Goal: Task Accomplishment & Management: Manage account settings

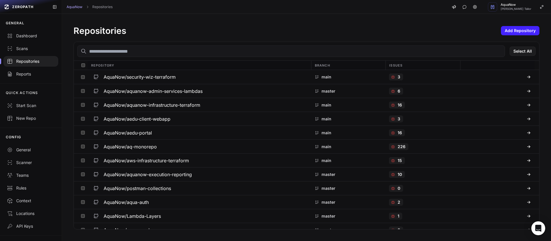
scroll to position [1558, 0]
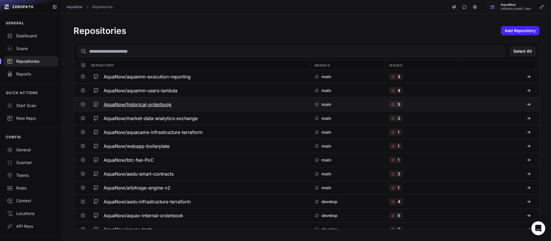
scroll to position [720, 0]
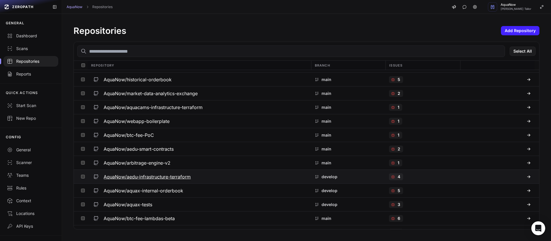
click at [182, 176] on h3 "AquaNow/aedu-infrastructure-terraform" at bounding box center [147, 176] width 87 height 7
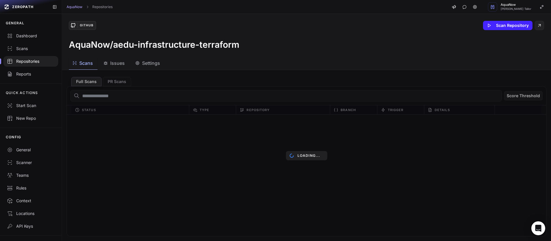
click at [154, 65] on span "Settings" at bounding box center [151, 63] width 18 height 7
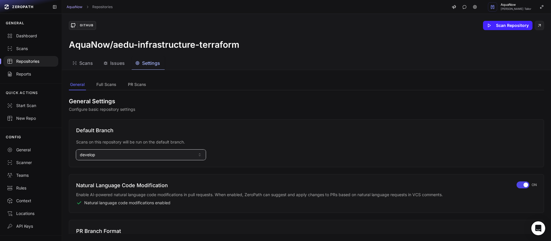
click at [120, 156] on button "develop" at bounding box center [141, 155] width 130 height 10
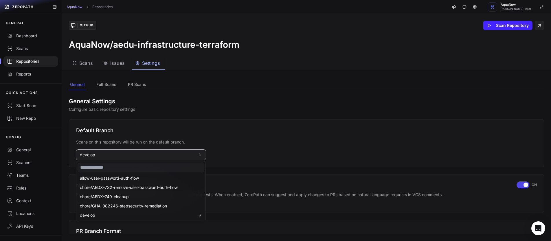
scroll to position [213, 0]
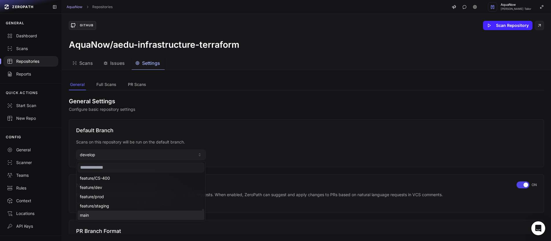
click at [83, 215] on span "main" at bounding box center [84, 215] width 9 height 6
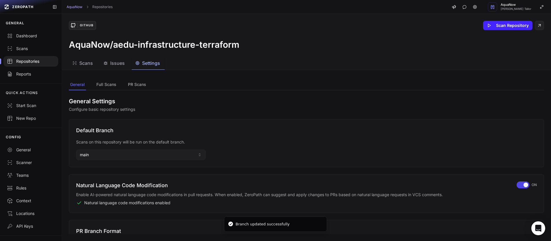
click at [36, 63] on div "Repositories" at bounding box center [31, 61] width 48 height 6
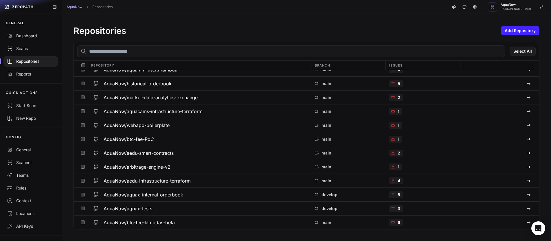
scroll to position [779, 0]
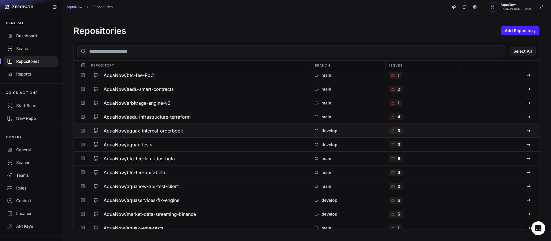
click at [198, 133] on div "AquaNow/aquax-internal-orderbook" at bounding box center [199, 131] width 216 height 10
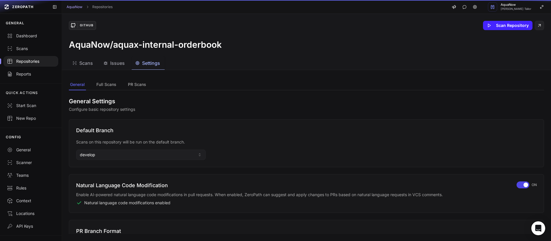
click at [145, 66] on span "Settings" at bounding box center [151, 63] width 18 height 7
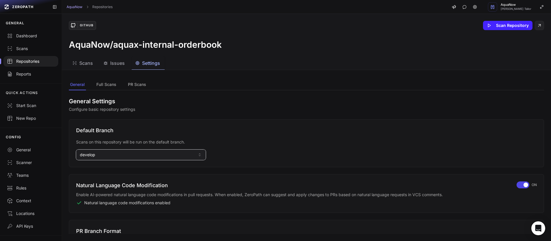
click at [100, 156] on button "develop" at bounding box center [141, 155] width 130 height 10
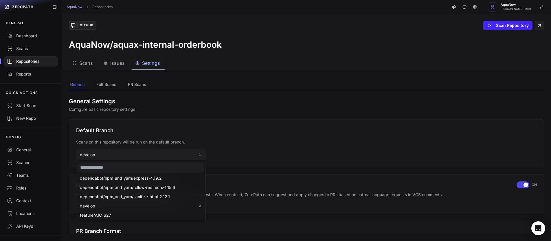
click at [100, 167] on input at bounding box center [141, 168] width 127 height 10
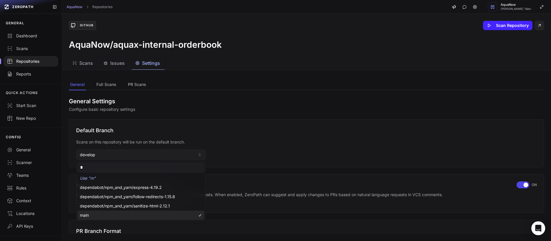
type input "*"
click at [99, 213] on div "main" at bounding box center [141, 215] width 127 height 9
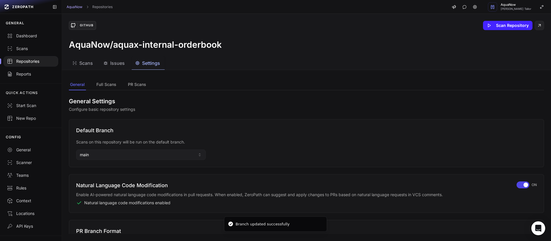
click at [34, 60] on div "Repositories" at bounding box center [31, 61] width 48 height 6
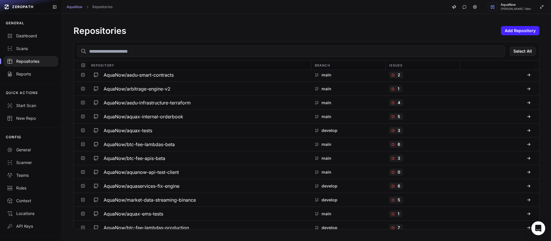
scroll to position [836, 0]
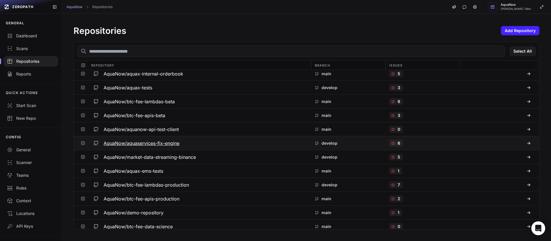
click at [253, 141] on div "AquaNow/aquaservices-fix-engine" at bounding box center [199, 143] width 216 height 10
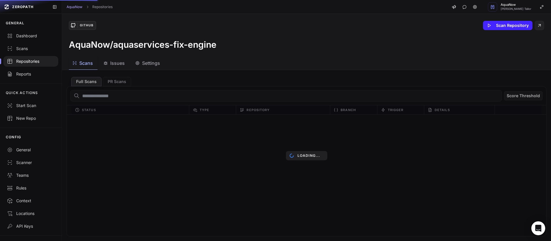
click at [153, 66] on span "Settings" at bounding box center [151, 63] width 18 height 7
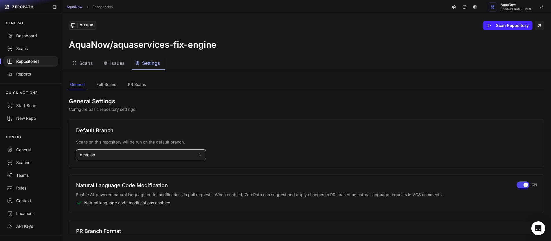
click at [104, 156] on button "develop" at bounding box center [141, 155] width 130 height 10
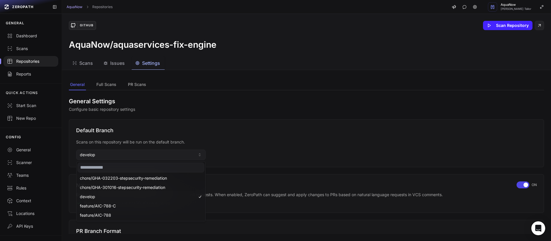
click at [103, 167] on input at bounding box center [141, 168] width 127 height 10
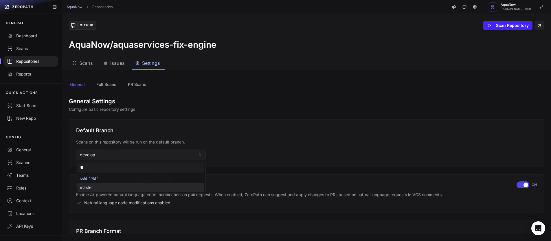
type input "**"
click at [105, 189] on div "master" at bounding box center [141, 187] width 127 height 9
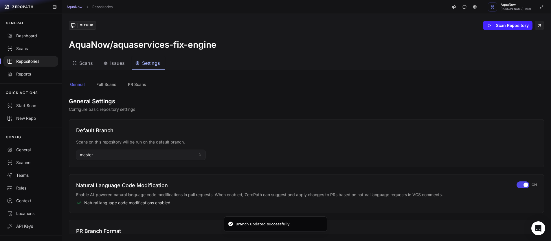
click at [35, 62] on div "Repositories" at bounding box center [31, 61] width 48 height 6
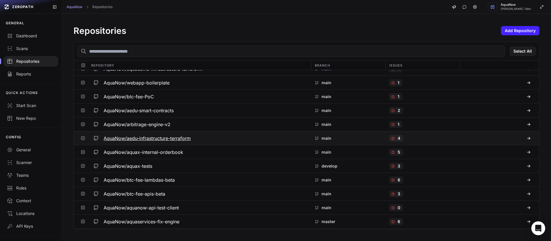
scroll to position [759, 0]
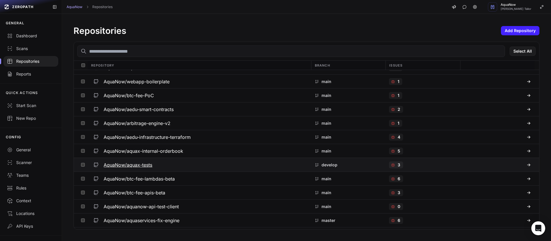
click at [204, 162] on div "AquaNow/aquax-tests" at bounding box center [199, 165] width 216 height 10
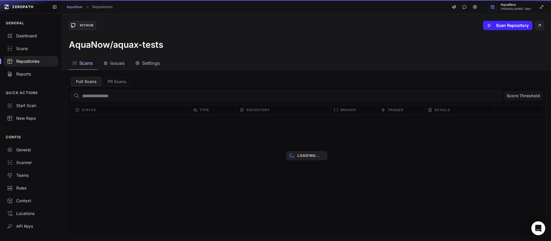
click at [143, 62] on span "Settings" at bounding box center [151, 63] width 18 height 7
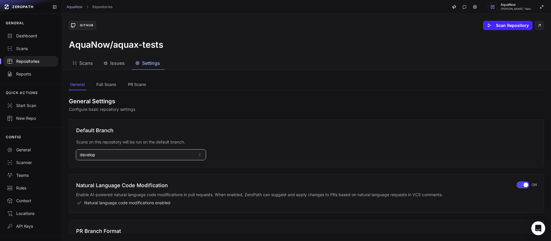
click at [110, 157] on button "develop" at bounding box center [141, 155] width 130 height 10
click at [104, 169] on input at bounding box center [141, 168] width 127 height 10
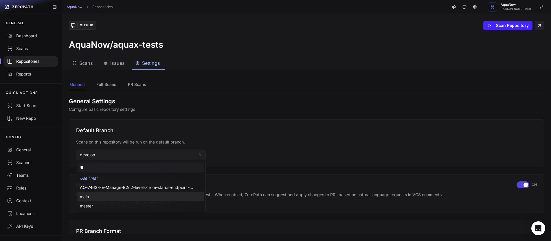
type input "**"
click at [104, 198] on div "main" at bounding box center [141, 196] width 127 height 9
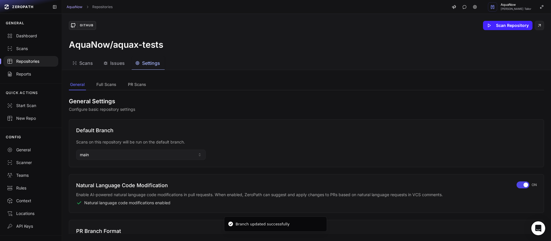
click at [35, 60] on div "Repositories" at bounding box center [31, 61] width 48 height 6
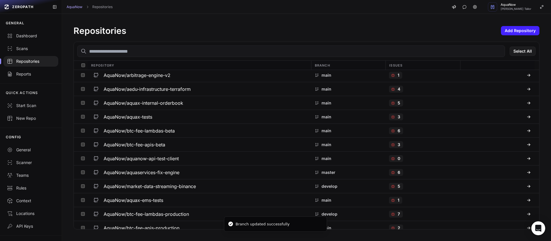
scroll to position [853, 0]
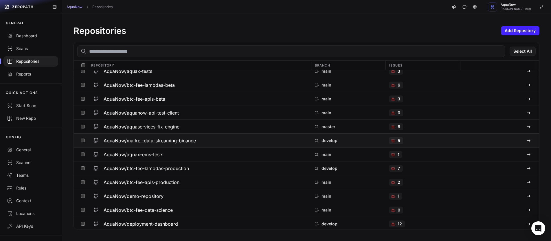
click at [238, 140] on div "AquaNow/market-data-streaming-binance" at bounding box center [199, 140] width 216 height 10
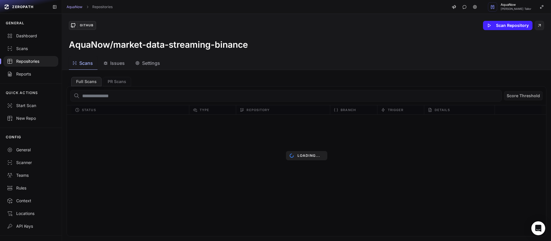
click at [147, 63] on span "Settings" at bounding box center [151, 63] width 18 height 7
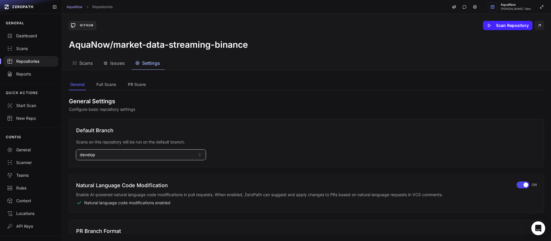
click at [108, 156] on button "develop" at bounding box center [141, 155] width 130 height 10
click at [107, 168] on input at bounding box center [141, 168] width 127 height 10
type input "**"
click at [166, 45] on div "AquaNow/market-data-streaming-binance" at bounding box center [306, 44] width 475 height 10
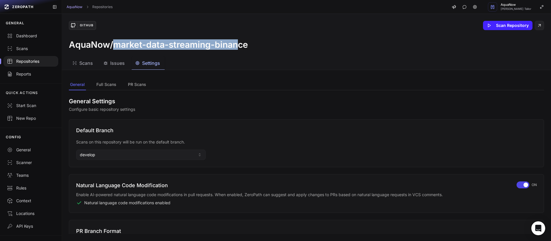
drag, startPoint x: 115, startPoint y: 45, endPoint x: 238, endPoint y: 44, distance: 123.2
click at [238, 44] on h3 "AquaNow/market-data-streaming-binance" at bounding box center [158, 44] width 179 height 10
copy h3 "market-data-streaming-binan"
drag, startPoint x: 99, startPoint y: 153, endPoint x: 100, endPoint y: 157, distance: 3.8
click at [99, 153] on button "develop" at bounding box center [141, 155] width 130 height 10
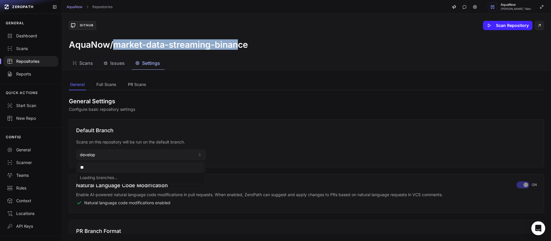
click at [97, 165] on input "**" at bounding box center [141, 168] width 127 height 10
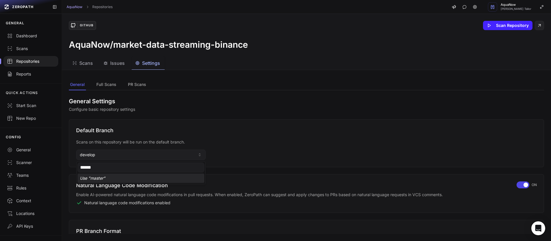
type input "******"
click at [96, 181] on div "Use " master "" at bounding box center [141, 178] width 127 height 9
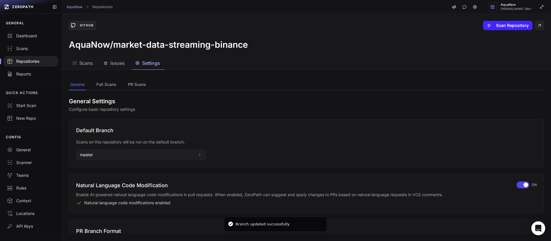
click at [30, 64] on div at bounding box center [30, 61] width 55 height 10
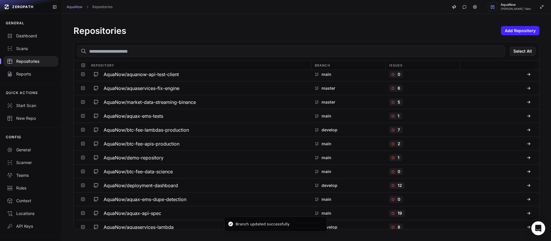
scroll to position [936, 0]
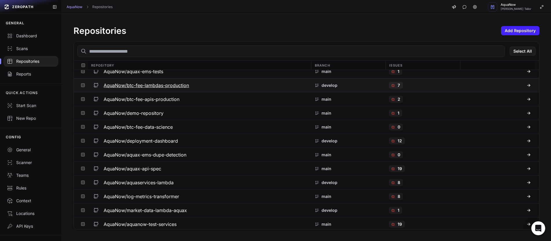
click at [244, 91] on button "AquaNow/btc-fee-lambdas-production" at bounding box center [198, 85] width 223 height 14
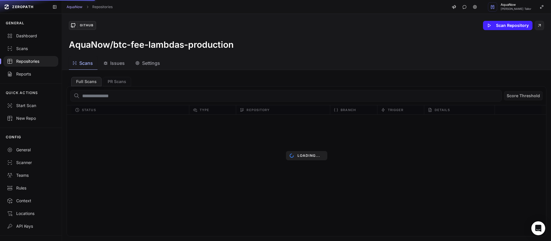
click at [159, 66] on span "Settings" at bounding box center [151, 63] width 18 height 7
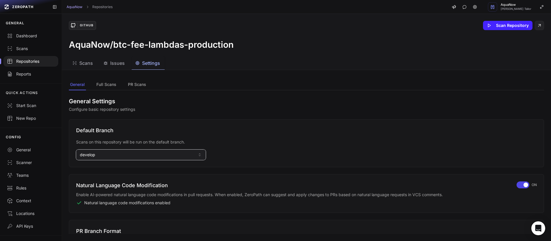
click at [132, 154] on button "develop" at bounding box center [141, 155] width 130 height 10
click at [112, 169] on input at bounding box center [141, 168] width 127 height 10
type input "***"
click at [97, 187] on div "main" at bounding box center [141, 187] width 127 height 9
click at [29, 64] on div at bounding box center [30, 61] width 55 height 10
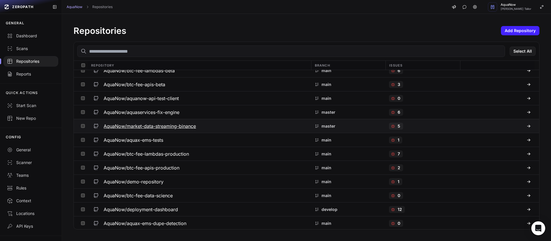
scroll to position [910, 0]
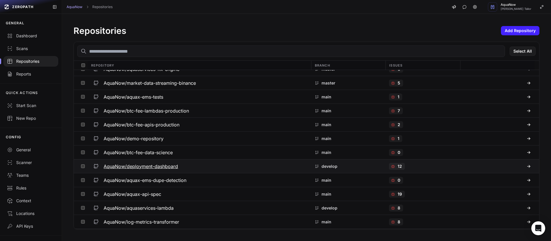
click at [206, 165] on div "AquaNow/deployment-dashboard" at bounding box center [199, 166] width 216 height 10
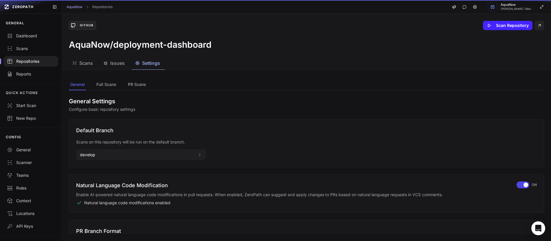
click at [147, 64] on span "Settings" at bounding box center [151, 63] width 18 height 7
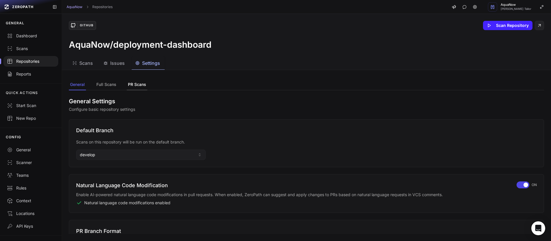
click at [137, 88] on button "PR Scans" at bounding box center [137, 84] width 21 height 11
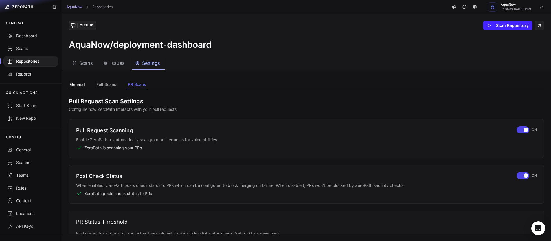
click at [73, 84] on button "General" at bounding box center [77, 84] width 17 height 11
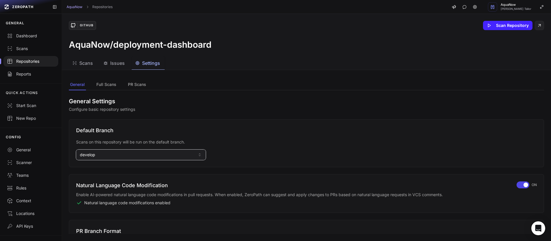
click at [99, 158] on button "develop" at bounding box center [141, 155] width 130 height 10
click at [96, 168] on input at bounding box center [141, 168] width 127 height 10
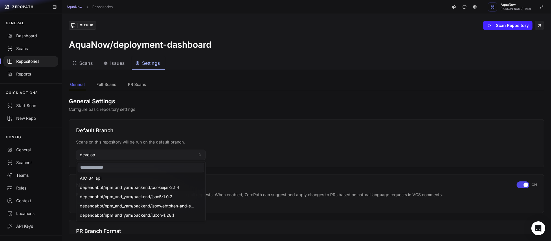
click at [96, 168] on input at bounding box center [141, 168] width 127 height 10
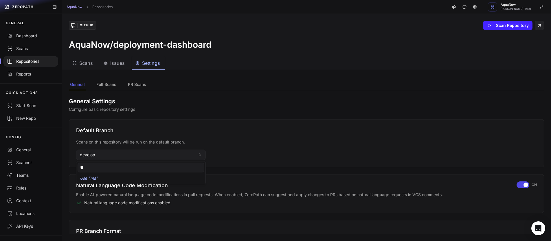
click at [237, 45] on div "AquaNow/deployment-dashboard" at bounding box center [306, 44] width 475 height 10
type input "**"
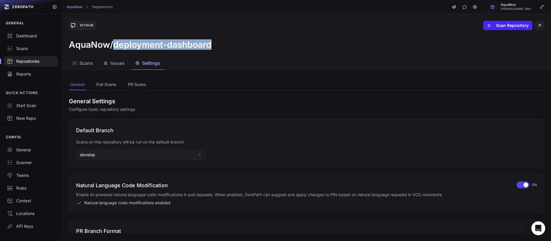
drag, startPoint x: 221, startPoint y: 45, endPoint x: 115, endPoint y: 45, distance: 105.8
click at [115, 45] on div "AquaNow/deployment-dashboard" at bounding box center [306, 44] width 475 height 10
copy h3 "deployment-dashboard"
click at [31, 64] on div "Repositories" at bounding box center [31, 61] width 48 height 6
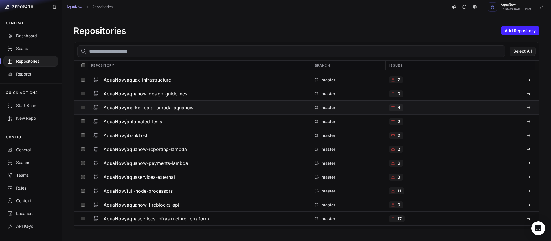
scroll to position [187, 0]
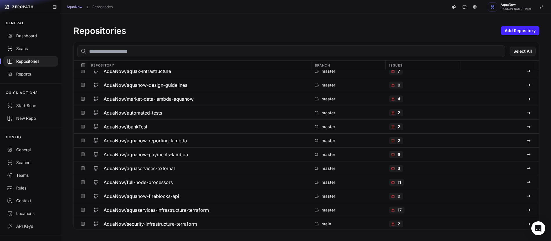
click at [189, 51] on input "text" at bounding box center [290, 51] width 427 height 12
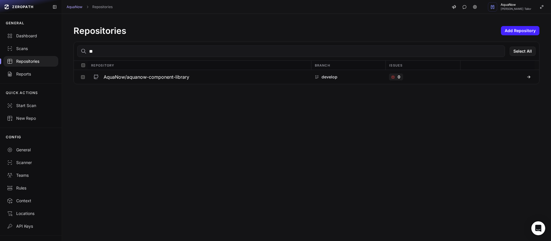
type input "*"
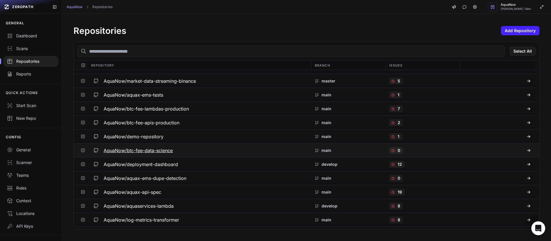
scroll to position [936, 0]
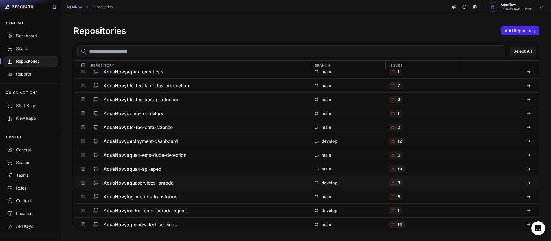
click at [202, 181] on div "AquaNow/aquaservices-lambda" at bounding box center [199, 183] width 216 height 10
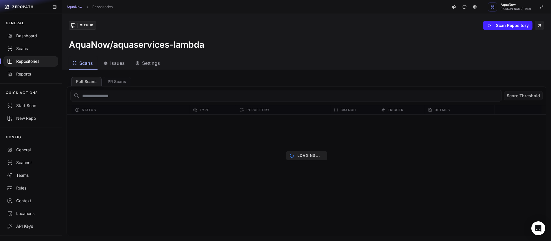
click at [149, 62] on span "Settings" at bounding box center [151, 63] width 18 height 7
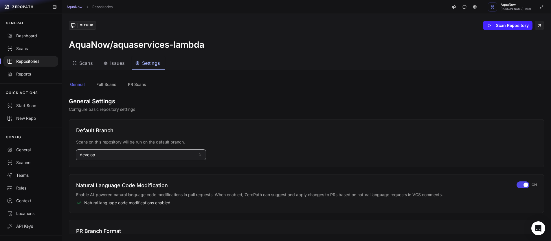
click at [102, 157] on button "develop" at bounding box center [141, 155] width 130 height 10
click at [102, 169] on input at bounding box center [141, 168] width 127 height 10
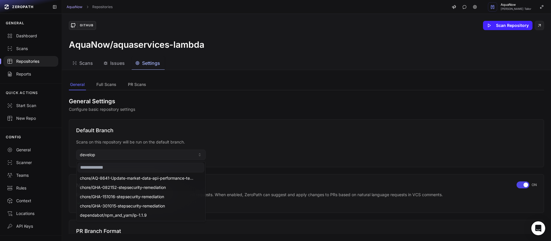
click at [102, 169] on input at bounding box center [141, 168] width 127 height 10
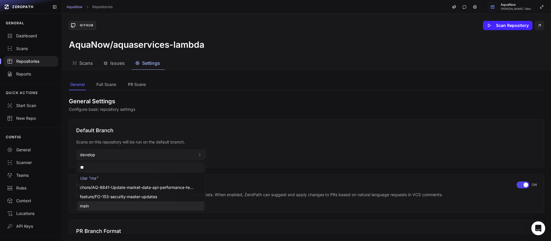
type input "**"
click at [87, 203] on span "main" at bounding box center [84, 206] width 9 height 6
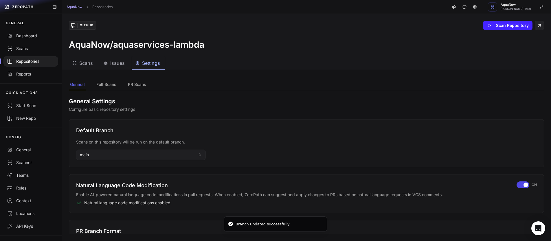
click at [34, 61] on div "Repositories" at bounding box center [31, 61] width 48 height 6
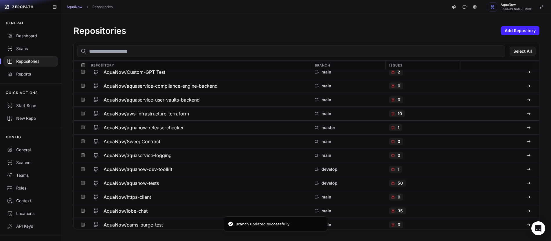
scroll to position [1464, 0]
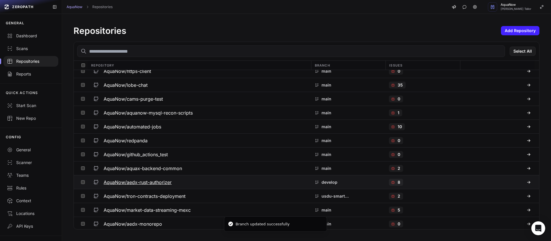
click at [216, 177] on div "AquaNow/aedx-rust-authorizer" at bounding box center [199, 182] width 216 height 10
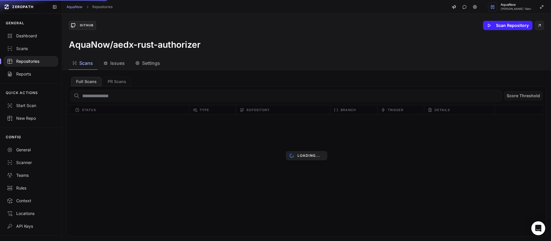
click at [146, 61] on span "Settings" at bounding box center [151, 63] width 18 height 7
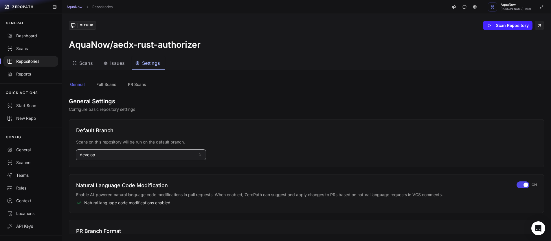
click at [100, 155] on button "develop" at bounding box center [141, 155] width 130 height 10
click at [97, 166] on input at bounding box center [141, 168] width 127 height 10
type input "**"
click at [97, 186] on div "main" at bounding box center [141, 187] width 127 height 9
click at [39, 62] on div "Repositories" at bounding box center [31, 61] width 48 height 6
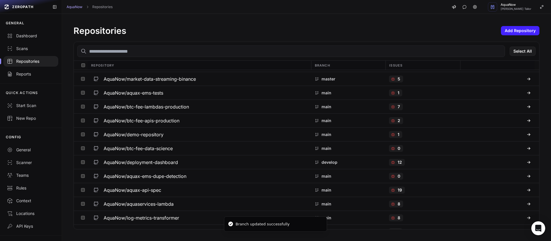
scroll to position [982, 0]
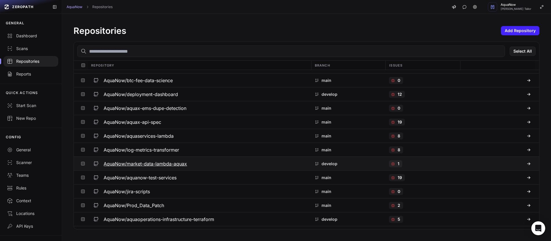
click at [206, 159] on div "AquaNow/market-data-lambda-aquax" at bounding box center [199, 163] width 216 height 10
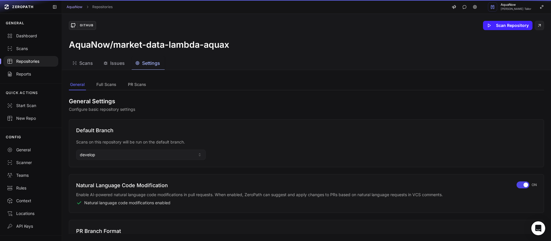
click at [144, 63] on span "Settings" at bounding box center [151, 63] width 18 height 7
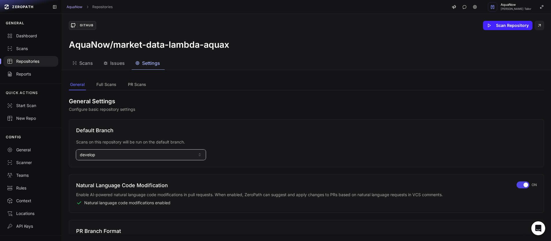
click at [107, 154] on button "develop" at bounding box center [141, 155] width 130 height 10
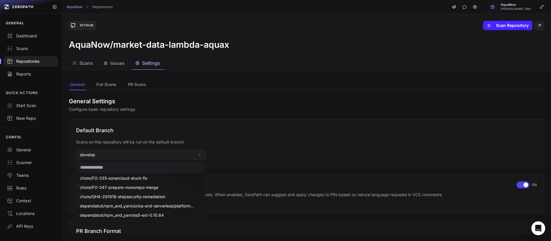
click at [101, 167] on input at bounding box center [141, 168] width 127 height 10
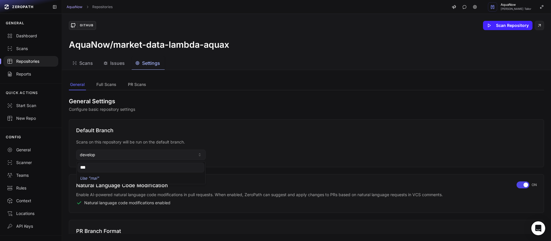
type input "**"
click at [132, 45] on div "AquaNow/market-data-lambda-aquax" at bounding box center [306, 44] width 475 height 10
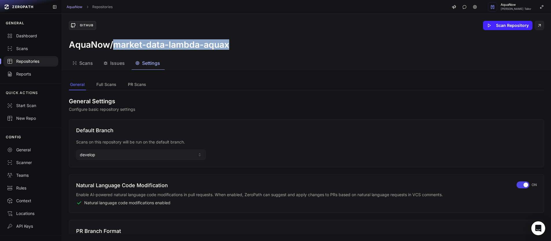
drag, startPoint x: 117, startPoint y: 44, endPoint x: 229, endPoint y: 44, distance: 112.5
click at [229, 44] on h3 "AquaNow/market-data-lambda-aquax" at bounding box center [149, 44] width 160 height 10
copy h3 "market-data-lambda-aquax"
click at [138, 150] on button "develop" at bounding box center [141, 155] width 130 height 10
click at [107, 168] on input "**" at bounding box center [141, 168] width 127 height 10
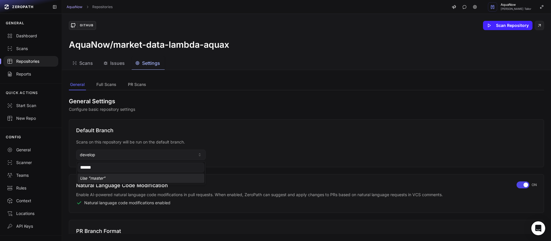
type input "******"
click at [100, 178] on div "Use " master "" at bounding box center [141, 178] width 127 height 9
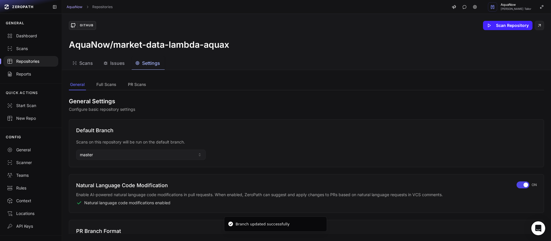
click at [24, 61] on div "Repositories" at bounding box center [31, 61] width 48 height 6
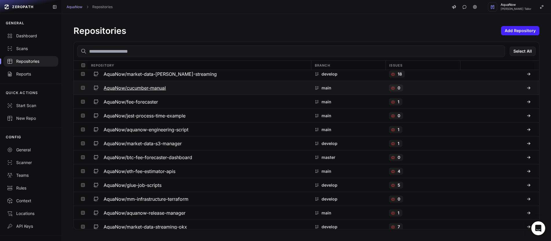
scroll to position [1118, 0]
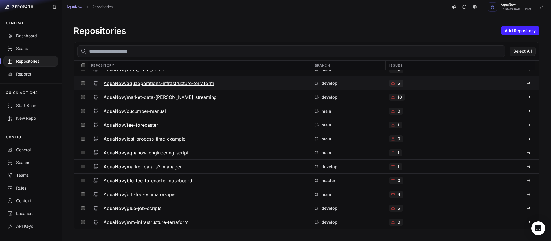
click at [252, 83] on div "AquaNow/aquaoperations-infrastructure-terraform" at bounding box center [199, 83] width 216 height 10
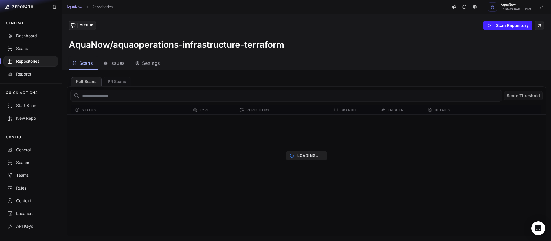
click at [149, 63] on span "Settings" at bounding box center [151, 63] width 18 height 7
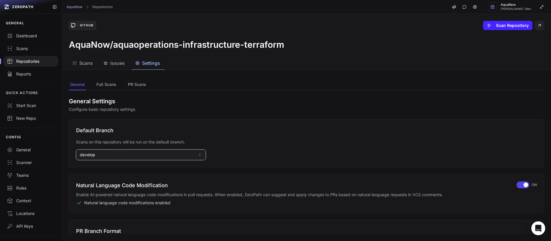
click at [95, 151] on button "develop" at bounding box center [141, 155] width 130 height 10
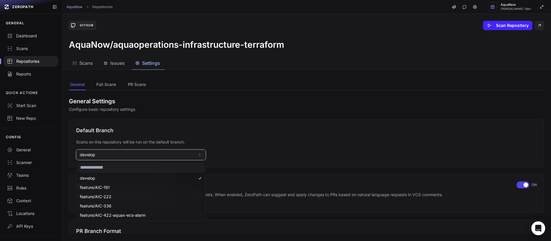
click at [108, 155] on button "develop" at bounding box center [141, 155] width 130 height 10
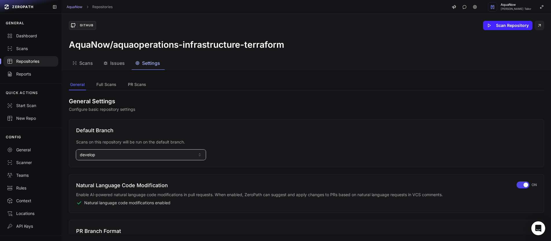
click at [108, 155] on button "develop" at bounding box center [141, 155] width 130 height 10
click at [96, 168] on input at bounding box center [141, 168] width 127 height 10
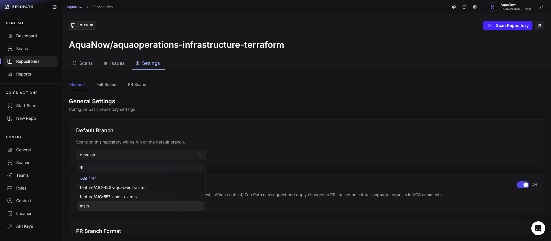
type input "*"
click at [93, 205] on div "main" at bounding box center [141, 205] width 127 height 9
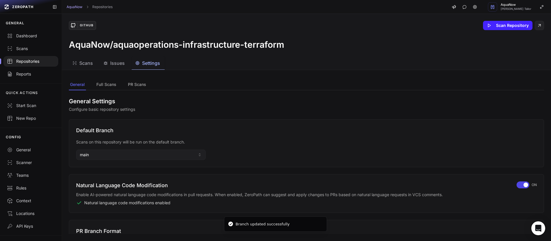
click at [40, 65] on div at bounding box center [30, 61] width 55 height 10
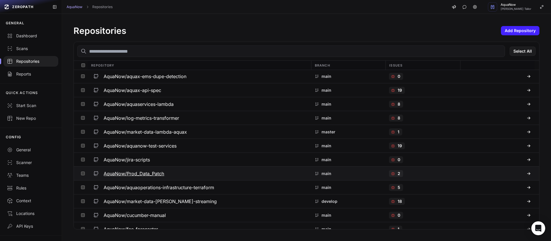
scroll to position [1032, 0]
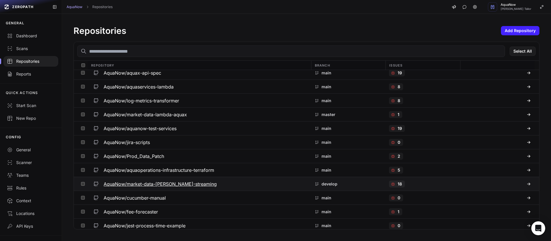
click at [231, 185] on div "AquaNow/market-data-kafka-streaming" at bounding box center [199, 184] width 216 height 10
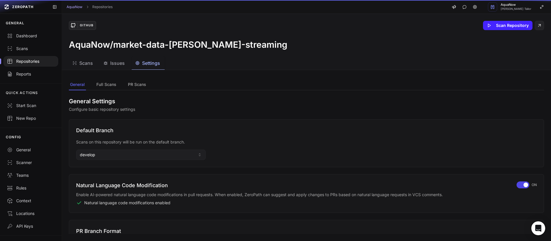
click at [151, 63] on span "Settings" at bounding box center [151, 63] width 18 height 7
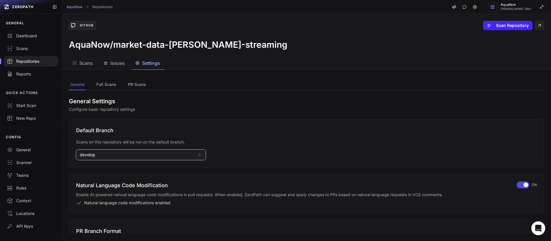
click at [109, 153] on button "develop" at bounding box center [141, 155] width 130 height 10
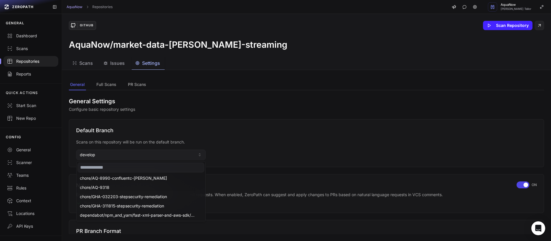
click at [101, 167] on input at bounding box center [141, 168] width 127 height 10
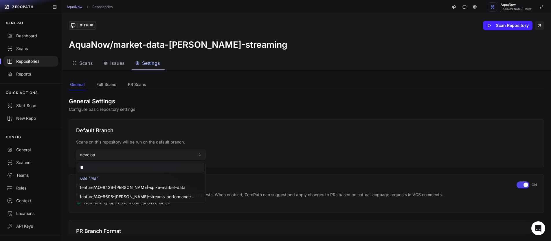
type input "***"
click at [209, 43] on h3 "AquaNow/market-data-kafka-streaming" at bounding box center [178, 44] width 218 height 10
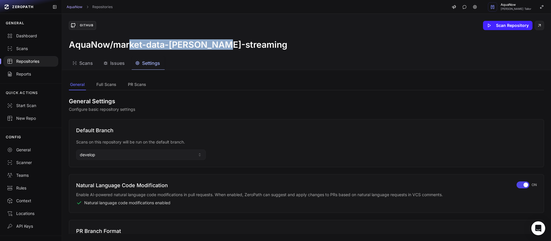
drag, startPoint x: 128, startPoint y: 43, endPoint x: 217, endPoint y: 44, distance: 89.1
click at [217, 44] on h3 "AquaNow/market-data-kafka-streaming" at bounding box center [178, 44] width 218 height 10
copy h3 "ket-data-kafka-strea"
click at [108, 158] on button "develop" at bounding box center [141, 155] width 130 height 10
click at [99, 166] on input "***" at bounding box center [141, 168] width 127 height 10
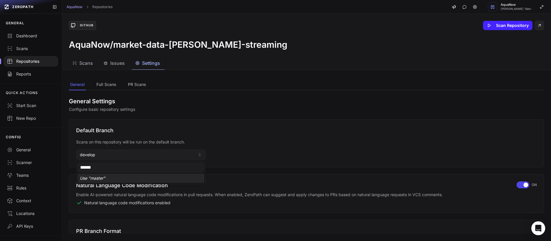
type input "******"
click at [99, 175] on div "Use " master "" at bounding box center [141, 178] width 127 height 9
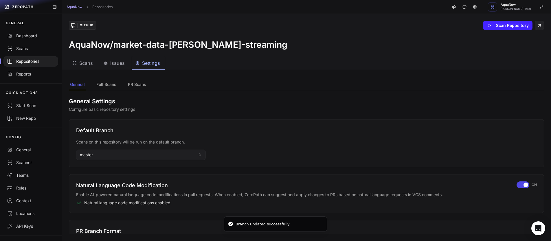
click at [36, 64] on div at bounding box center [30, 61] width 55 height 10
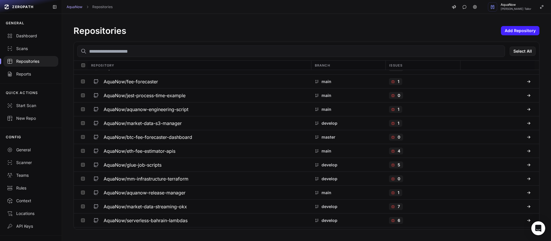
scroll to position [1169, 0]
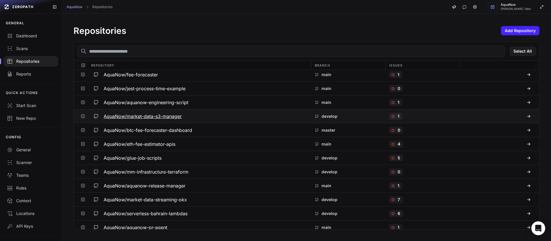
click at [237, 118] on div "AquaNow/market-data-s3-manager" at bounding box center [199, 116] width 216 height 10
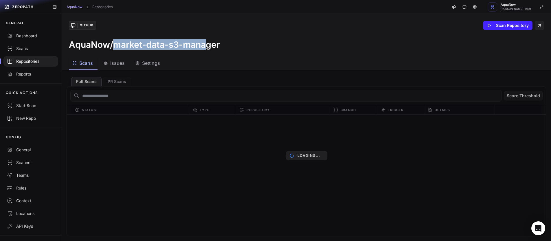
drag, startPoint x: 114, startPoint y: 45, endPoint x: 209, endPoint y: 44, distance: 94.3
click at [209, 44] on h3 "AquaNow/market-data-s3-manager" at bounding box center [144, 44] width 151 height 10
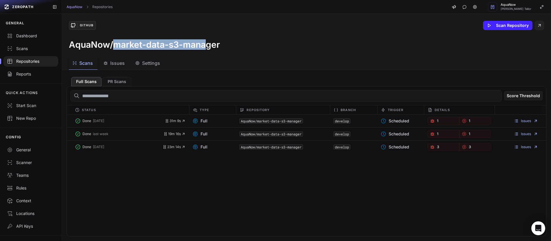
copy h3 "market-data-s3-mana"
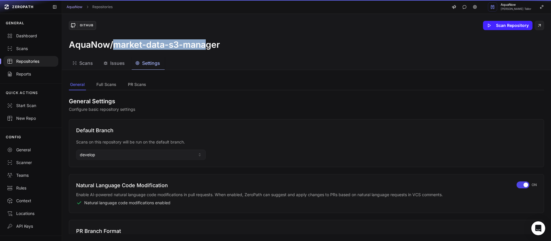
click at [145, 64] on span "Settings" at bounding box center [151, 63] width 18 height 7
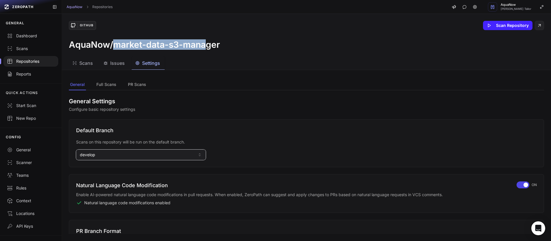
click at [102, 153] on button "develop" at bounding box center [141, 155] width 130 height 10
click at [100, 168] on input at bounding box center [141, 168] width 127 height 10
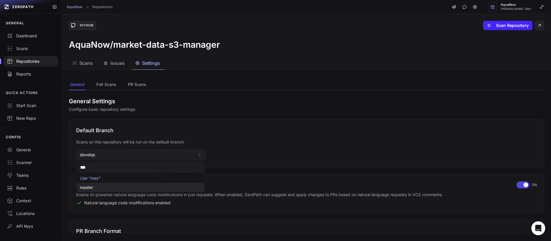
type input "***"
click at [96, 186] on div "master" at bounding box center [141, 187] width 127 height 9
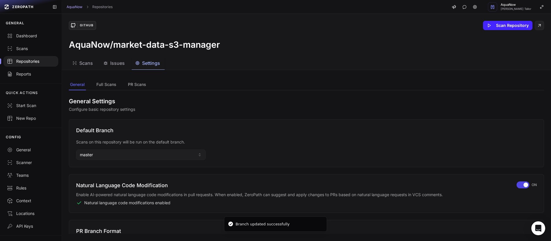
click at [30, 60] on div "Repositories" at bounding box center [31, 61] width 48 height 6
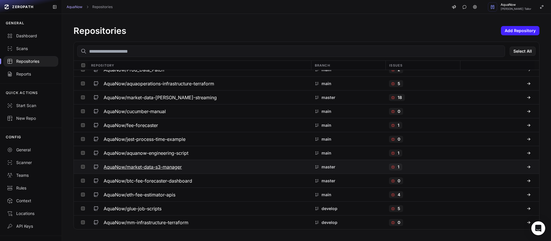
scroll to position [1119, 0]
click at [241, 204] on div "AquaNow/glue-job-scripts" at bounding box center [199, 208] width 216 height 10
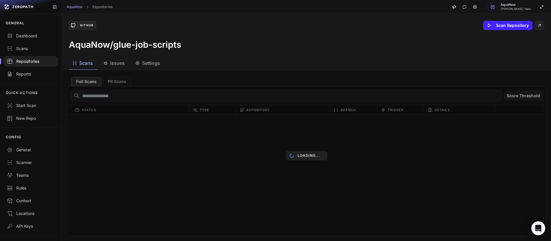
click at [166, 67] on div "Scans Issues Settings" at bounding box center [299, 63] width 475 height 13
click at [162, 64] on button "Settings" at bounding box center [148, 63] width 33 height 13
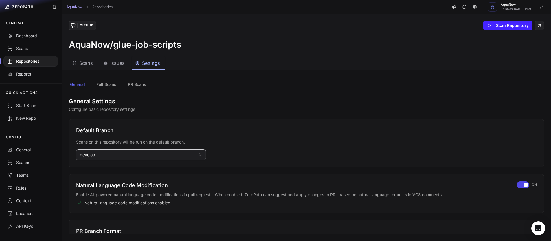
click at [95, 159] on button "develop" at bounding box center [141, 155] width 130 height 10
click at [95, 165] on input at bounding box center [141, 168] width 127 height 10
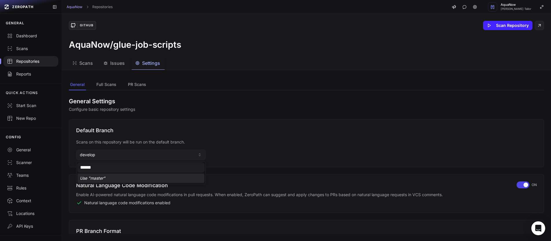
type input "******"
click at [102, 177] on div "Use " master "" at bounding box center [141, 178] width 127 height 9
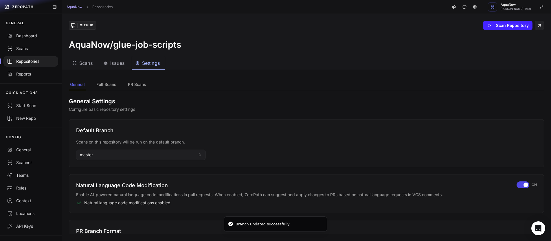
click at [22, 60] on div "Repositories" at bounding box center [31, 61] width 48 height 6
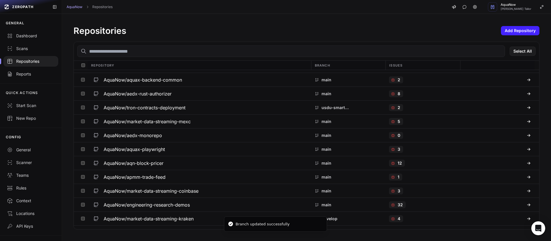
scroll to position [1408, 0]
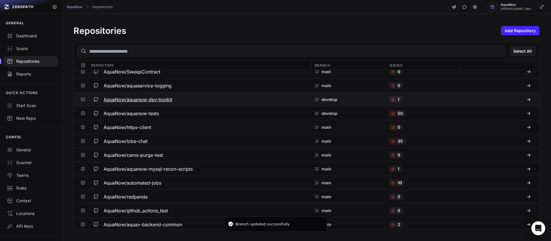
click at [242, 98] on div "AquaNow/aquanow-dev-toolkit" at bounding box center [199, 99] width 216 height 10
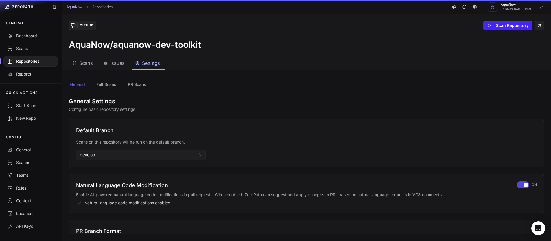
click at [155, 64] on span "Settings" at bounding box center [151, 63] width 18 height 7
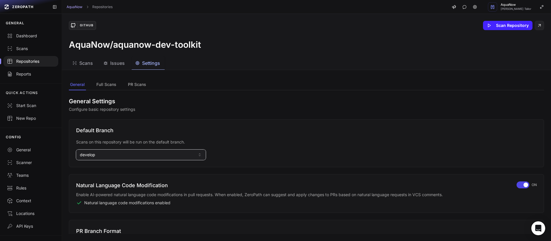
click at [100, 158] on button "develop" at bounding box center [141, 155] width 130 height 10
click at [98, 166] on input at bounding box center [141, 168] width 127 height 10
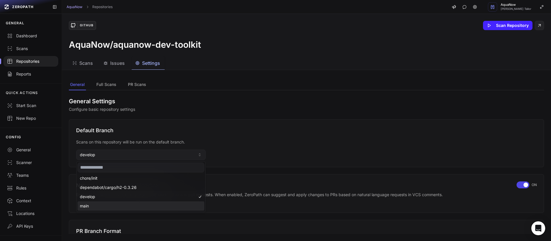
click at [91, 208] on div "main" at bounding box center [141, 205] width 127 height 9
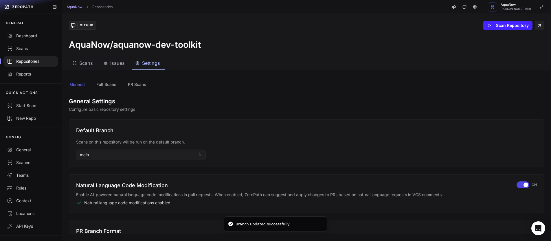
click at [40, 63] on div "Repositories" at bounding box center [31, 61] width 48 height 6
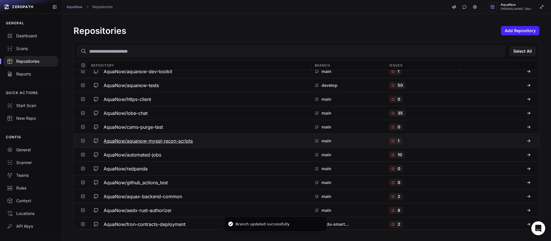
scroll to position [1365, 0]
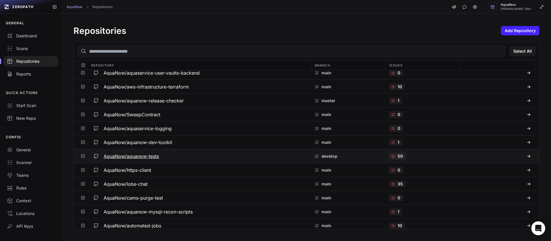
click at [246, 159] on div "AquaNow/aquanow-tests" at bounding box center [199, 156] width 216 height 10
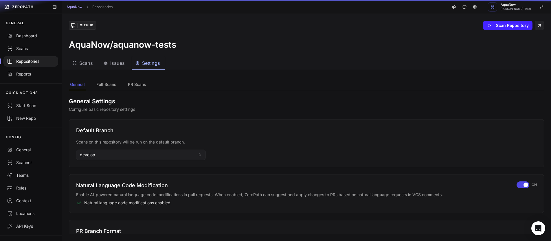
click at [147, 65] on span "Settings" at bounding box center [151, 63] width 18 height 7
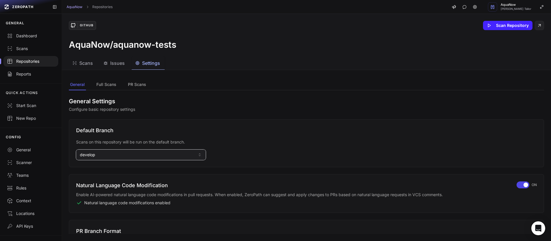
click at [107, 154] on button "develop" at bounding box center [141, 155] width 130 height 10
click at [103, 168] on input at bounding box center [141, 168] width 127 height 10
type input "***"
click at [95, 188] on div "master" at bounding box center [141, 187] width 127 height 9
click at [38, 61] on div "Repositories" at bounding box center [31, 61] width 48 height 6
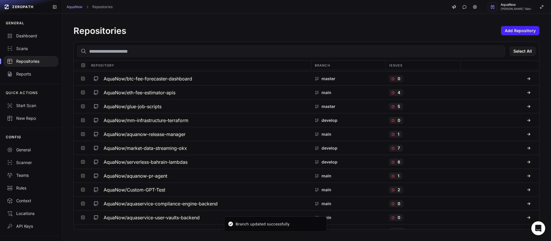
scroll to position [1244, 0]
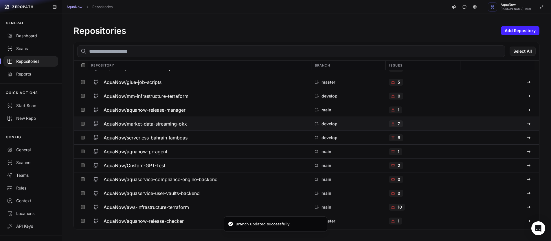
click at [235, 126] on div "AquaNow/market-data-streaming-okx" at bounding box center [199, 124] width 216 height 10
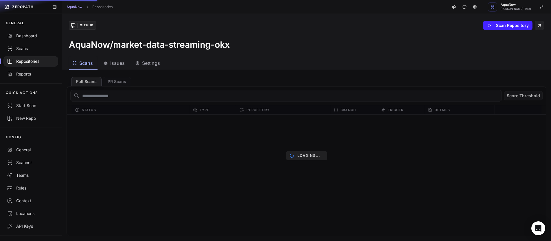
click at [160, 65] on span "Settings" at bounding box center [151, 63] width 18 height 7
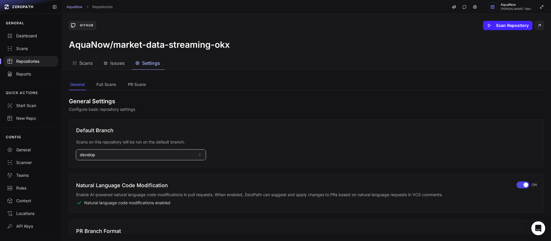
click at [107, 153] on button "develop" at bounding box center [141, 155] width 130 height 10
click at [100, 169] on input at bounding box center [141, 168] width 127 height 10
type input "**"
click at [92, 189] on span "master" at bounding box center [86, 188] width 13 height 6
click at [36, 62] on div "Repositories" at bounding box center [31, 61] width 48 height 6
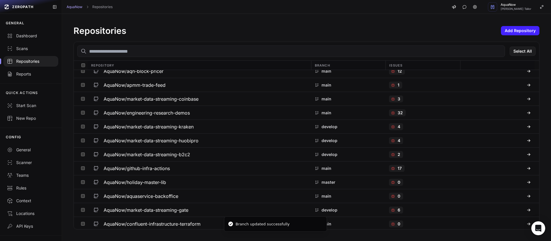
scroll to position [1790, 0]
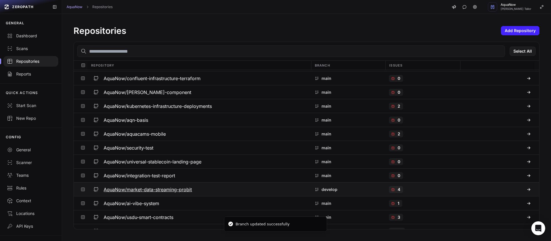
click at [209, 185] on div "AquaNow/market-data-streaming-probit" at bounding box center [199, 189] width 216 height 10
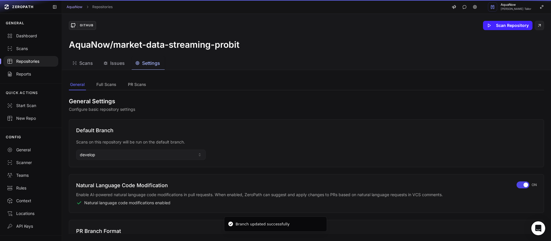
click at [144, 67] on button "Settings" at bounding box center [148, 63] width 33 height 13
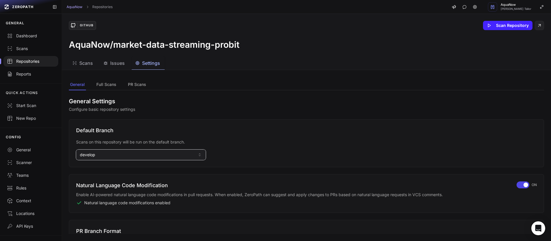
click at [92, 154] on span "develop" at bounding box center [87, 155] width 15 height 6
click at [97, 171] on input at bounding box center [141, 168] width 127 height 10
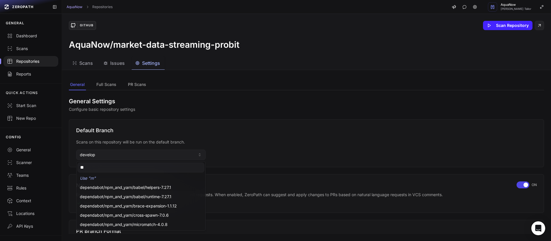
type input "***"
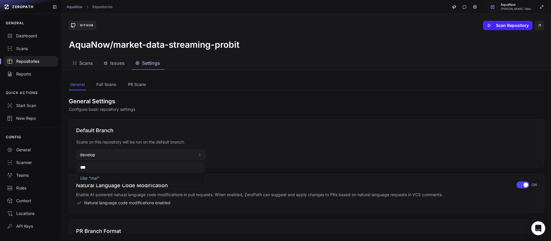
click at [200, 47] on h3 "AquaNow/market-data-streaming-probit" at bounding box center [154, 44] width 171 height 10
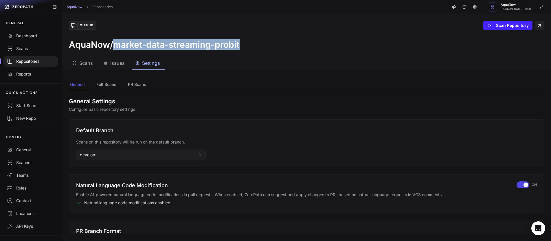
drag, startPoint x: 248, startPoint y: 41, endPoint x: 116, endPoint y: 47, distance: 132.3
click at [116, 47] on div "AquaNow/market-data-streaming-probit" at bounding box center [306, 44] width 475 height 10
copy h3 "market-data-streaming-probit"
click at [25, 62] on div "Repositories" at bounding box center [31, 61] width 48 height 6
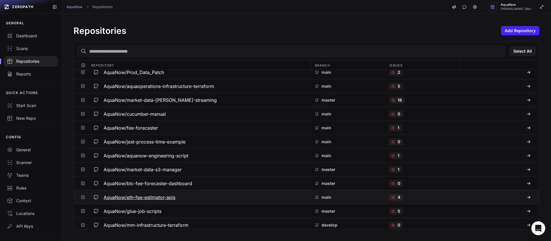
scroll to position [1169, 0]
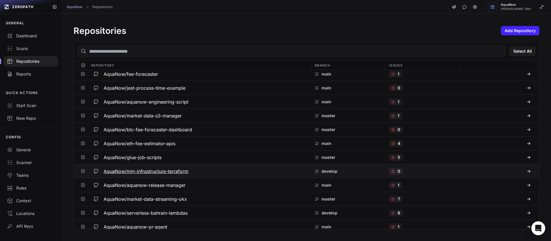
click at [215, 169] on div "AquaNow/mm-infrastructure-terraform" at bounding box center [199, 171] width 216 height 10
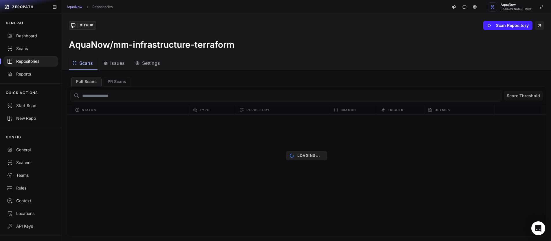
click at [148, 66] on span "Settings" at bounding box center [151, 63] width 18 height 7
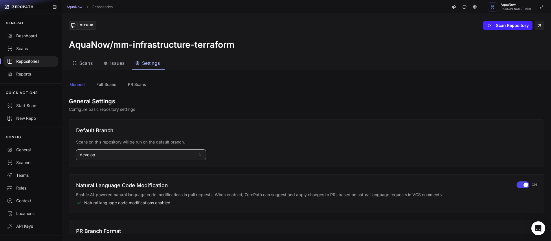
click at [106, 152] on button "develop" at bounding box center [141, 155] width 130 height 10
click at [91, 195] on div "main" at bounding box center [141, 196] width 127 height 9
click at [33, 63] on div "Repositories" at bounding box center [31, 61] width 48 height 6
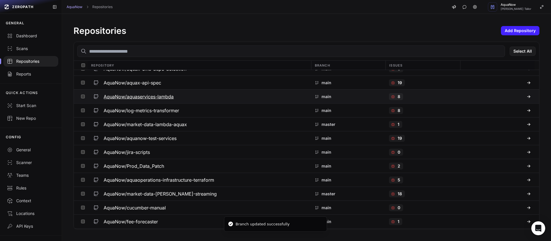
scroll to position [1222, 0]
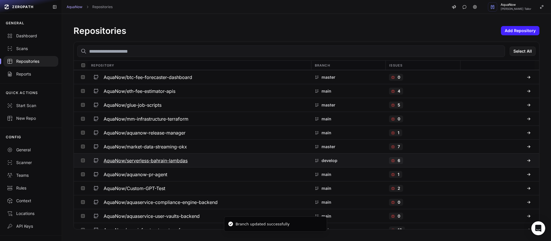
click at [224, 160] on div "AquaNow/serverless-bahrain-lambdas" at bounding box center [199, 160] width 216 height 10
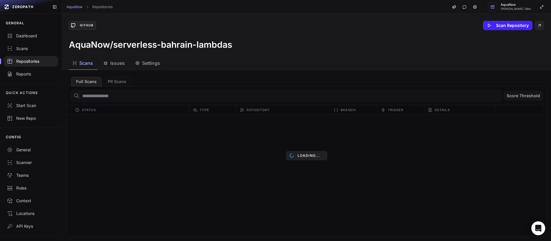
click at [152, 63] on span "Settings" at bounding box center [151, 63] width 18 height 7
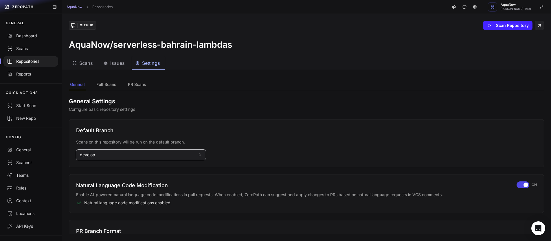
click at [106, 155] on button "develop" at bounding box center [141, 155] width 130 height 10
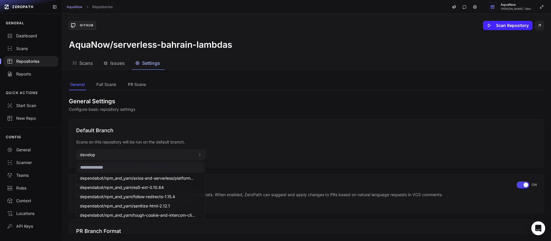
click at [100, 167] on input at bounding box center [141, 168] width 127 height 10
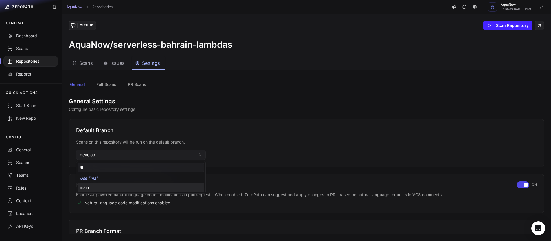
type input "**"
click at [97, 186] on div "main" at bounding box center [141, 187] width 127 height 9
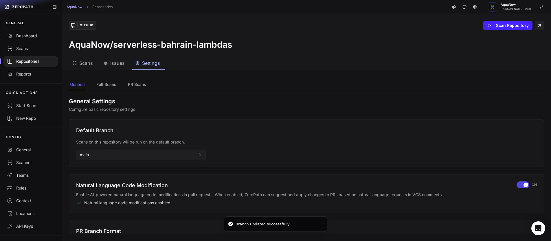
click at [39, 62] on div "Repositories" at bounding box center [31, 61] width 48 height 6
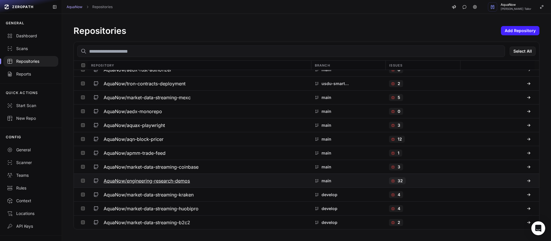
scroll to position [1604, 0]
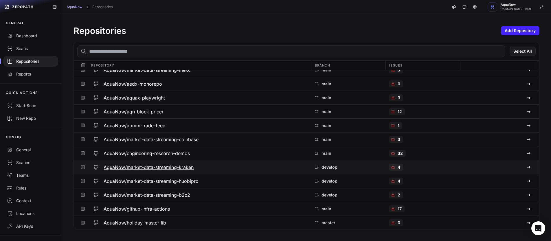
click at [208, 165] on div "AquaNow/market-data-streaming-kraken" at bounding box center [199, 167] width 216 height 10
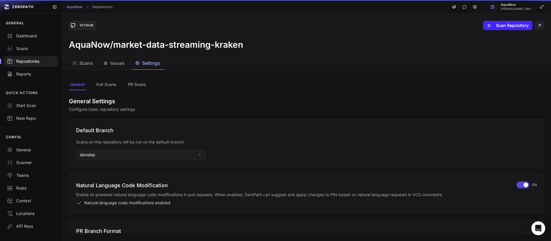
click at [156, 66] on span "Settings" at bounding box center [151, 63] width 18 height 7
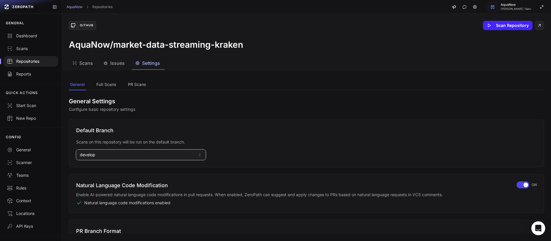
click at [102, 154] on button "develop" at bounding box center [141, 155] width 130 height 10
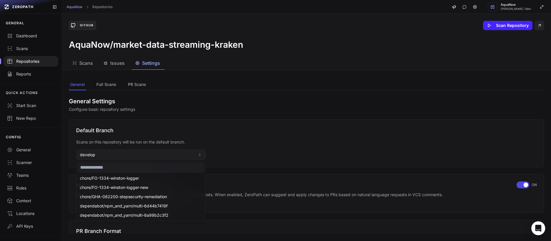
click at [92, 167] on input at bounding box center [141, 168] width 127 height 10
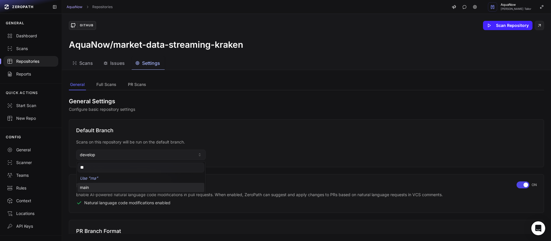
type input "**"
click at [88, 187] on span "main" at bounding box center [84, 188] width 9 height 6
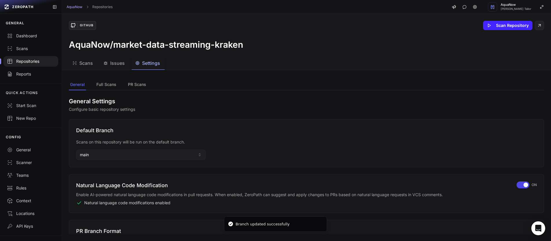
click at [33, 59] on div "Repositories" at bounding box center [31, 61] width 48 height 6
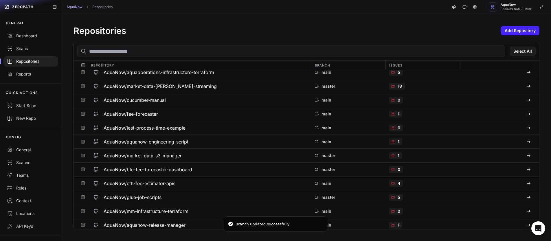
scroll to position [1789, 0]
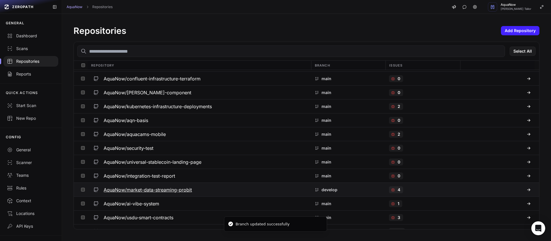
click at [195, 187] on div "AquaNow/market-data-streaming-probit" at bounding box center [199, 190] width 216 height 10
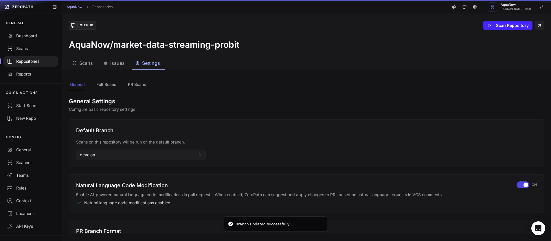
click at [154, 65] on span "Settings" at bounding box center [151, 63] width 18 height 7
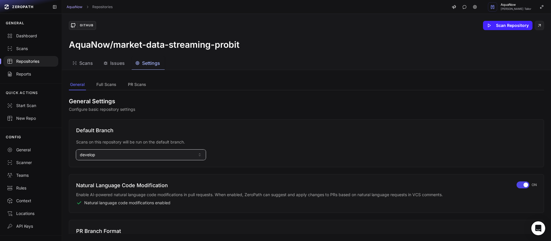
click at [94, 156] on span "develop" at bounding box center [87, 155] width 15 height 6
click at [95, 170] on input at bounding box center [141, 168] width 127 height 10
type input "*"
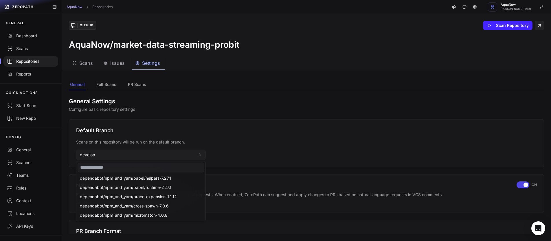
type input "*"
click at [242, 52] on div "GitHub Scan Repository AquaNow/market-data-streaming-probit" at bounding box center [306, 35] width 489 height 43
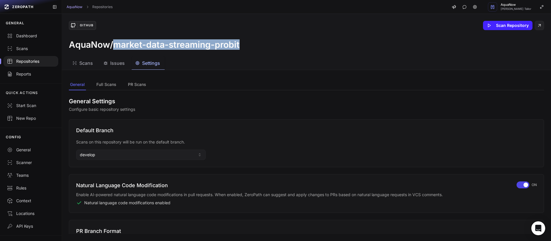
drag, startPoint x: 240, startPoint y: 47, endPoint x: 114, endPoint y: 44, distance: 125.5
click at [114, 44] on div "AquaNow/market-data-streaming-probit" at bounding box center [306, 44] width 475 height 10
click at [15, 63] on div "Repositories" at bounding box center [31, 61] width 48 height 6
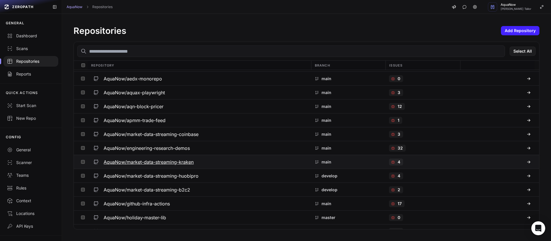
scroll to position [1617, 0]
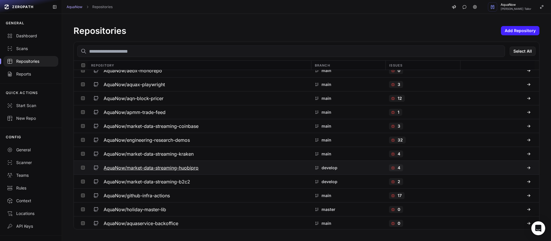
click at [208, 165] on div "AquaNow/market-data-streaming-huobipro" at bounding box center [199, 168] width 216 height 10
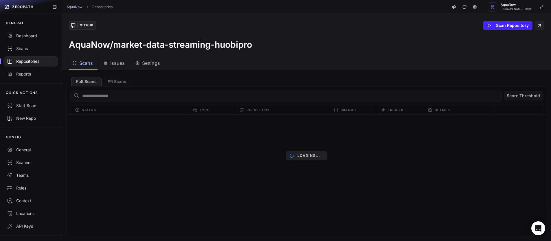
click at [155, 64] on span "Settings" at bounding box center [151, 63] width 18 height 7
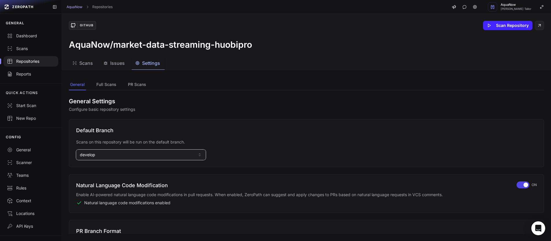
click at [100, 153] on button "develop" at bounding box center [141, 155] width 130 height 10
click at [102, 171] on input at bounding box center [141, 168] width 127 height 10
type input "**"
click at [96, 185] on div "main" at bounding box center [141, 187] width 127 height 9
click at [31, 60] on div "Repositories" at bounding box center [31, 61] width 48 height 6
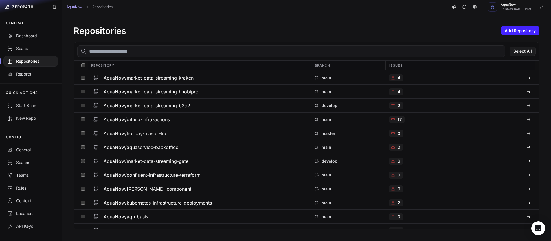
scroll to position [1697, 0]
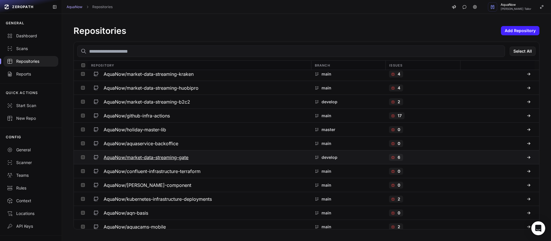
click at [204, 156] on div "AquaNow/market-data-streaming-gate" at bounding box center [199, 157] width 216 height 10
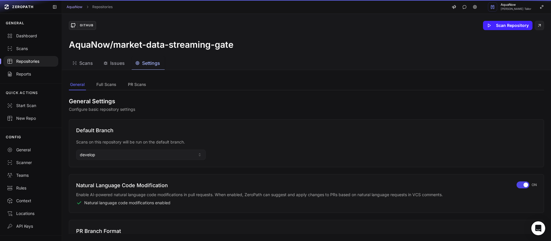
click at [153, 64] on span "Settings" at bounding box center [151, 63] width 18 height 7
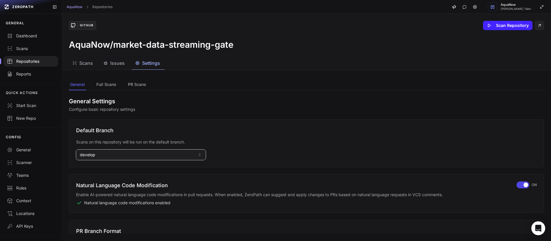
click at [98, 155] on button "develop" at bounding box center [141, 155] width 130 height 10
click at [102, 167] on input at bounding box center [141, 168] width 127 height 10
type input "***"
click at [114, 46] on h3 "AquaNow/market-data-streaming-gate" at bounding box center [151, 44] width 165 height 10
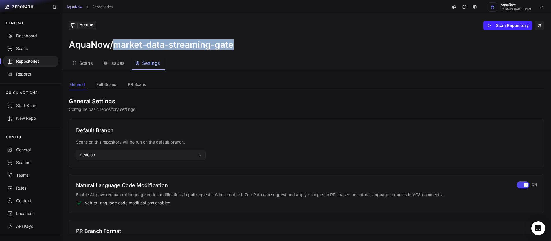
drag, startPoint x: 114, startPoint y: 46, endPoint x: 218, endPoint y: 48, distance: 104.1
click at [218, 48] on h3 "AquaNow/market-data-streaming-gate" at bounding box center [151, 44] width 165 height 10
copy h3 "market-data-streaming-gate"
click at [100, 155] on button "develop" at bounding box center [141, 155] width 130 height 10
click at [100, 167] on input "***" at bounding box center [141, 168] width 127 height 10
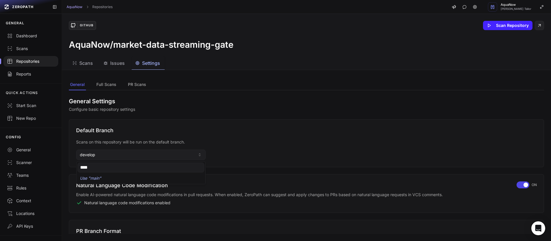
type input "****"
click at [97, 177] on div "Use " main "" at bounding box center [141, 178] width 127 height 9
click at [34, 63] on div "Repositories" at bounding box center [31, 61] width 48 height 6
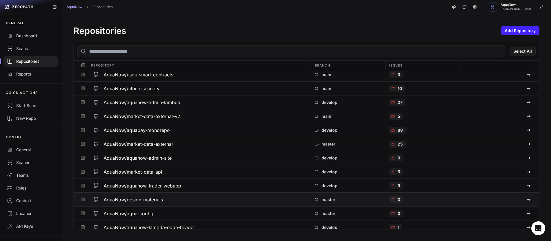
scroll to position [1909, 0]
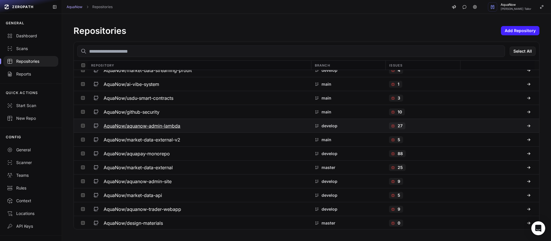
click at [232, 126] on div "AquaNow/aquanow-admin-lambda" at bounding box center [199, 126] width 216 height 10
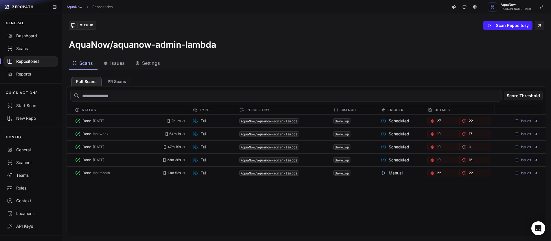
click at [21, 62] on div "Repositories" at bounding box center [31, 61] width 48 height 6
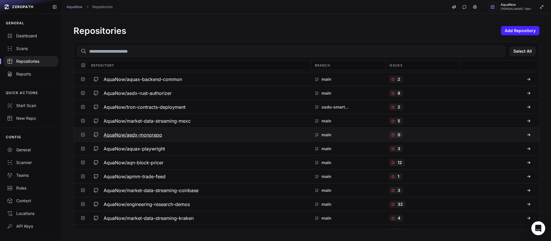
scroll to position [1616, 0]
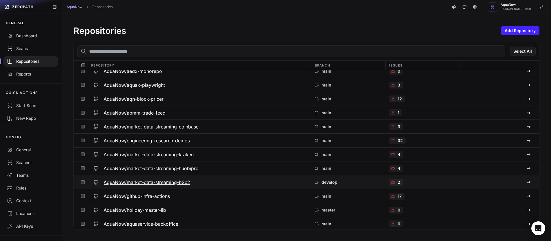
click at [257, 179] on div "AquaNow/market-data-streaming-b2c2" at bounding box center [199, 182] width 216 height 10
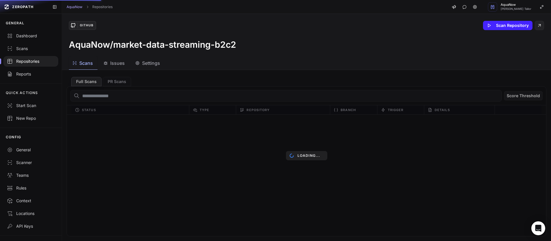
click at [147, 64] on span "Settings" at bounding box center [151, 63] width 18 height 7
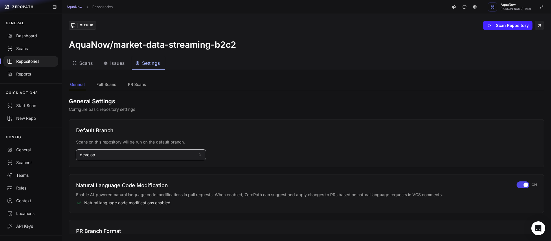
click at [99, 156] on button "develop" at bounding box center [141, 155] width 130 height 10
click at [98, 168] on input at bounding box center [141, 168] width 127 height 10
type input "**"
click at [93, 185] on div "main" at bounding box center [141, 187] width 127 height 9
click at [28, 59] on div "Repositories" at bounding box center [31, 61] width 48 height 6
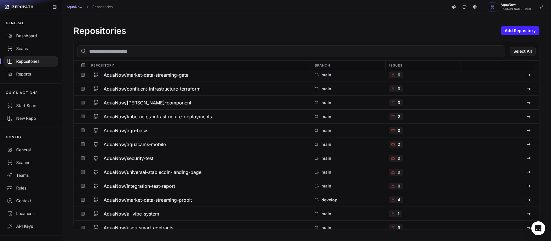
scroll to position [1791, 0]
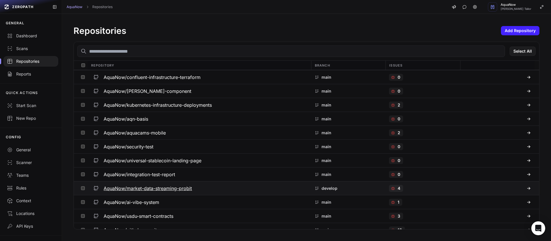
click at [236, 187] on div "AquaNow/market-data-streaming-probit" at bounding box center [199, 188] width 216 height 10
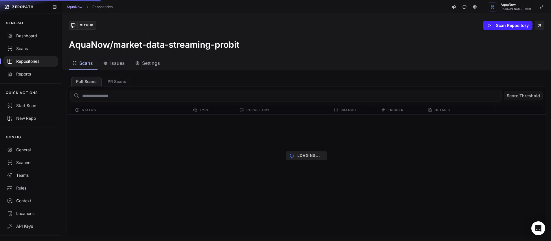
click at [33, 61] on div "Repositories" at bounding box center [31, 61] width 48 height 6
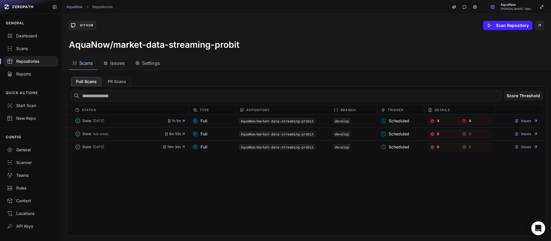
click at [36, 63] on div "Repositories" at bounding box center [31, 61] width 48 height 6
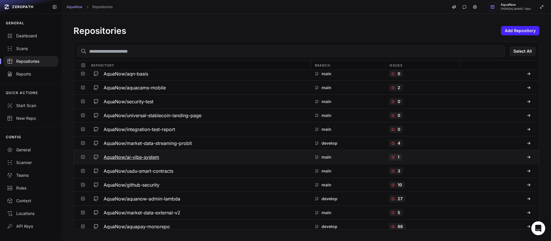
scroll to position [1862, 0]
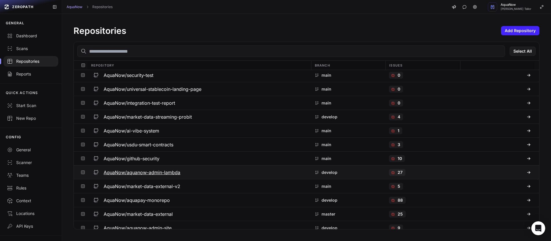
click at [208, 170] on div "AquaNow/aquanow-admin-lambda" at bounding box center [199, 172] width 216 height 10
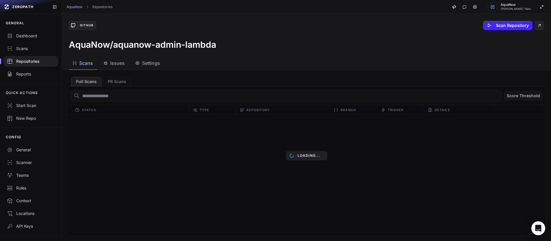
click at [152, 68] on button "Settings" at bounding box center [148, 63] width 33 height 13
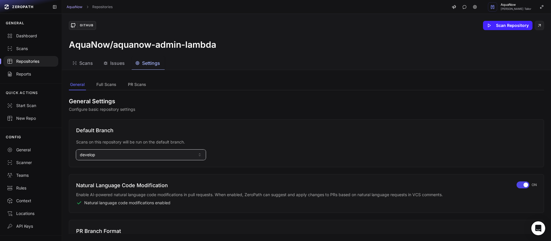
click at [109, 150] on button "develop" at bounding box center [141, 155] width 130 height 10
click at [99, 168] on input at bounding box center [141, 168] width 127 height 10
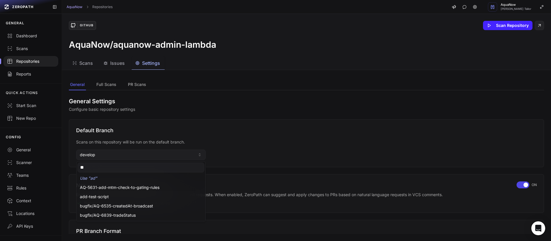
type input "*"
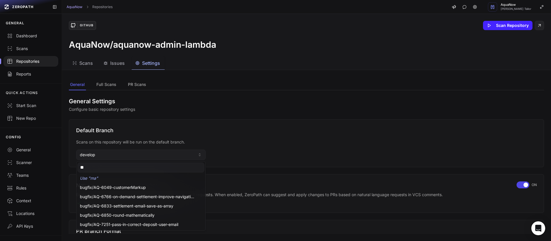
type input "***"
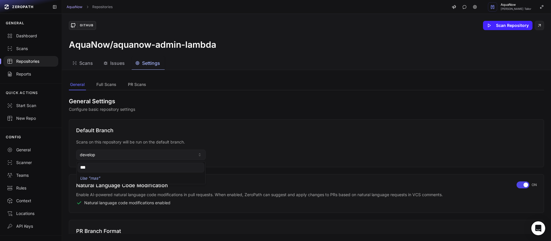
click at [213, 47] on h3 "AquaNow/aquanow-admin-lambda" at bounding box center [142, 44] width 147 height 10
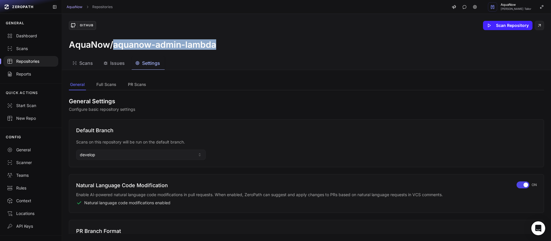
drag, startPoint x: 217, startPoint y: 47, endPoint x: 114, endPoint y: 42, distance: 102.8
click at [114, 42] on div "AquaNow/aquanow-admin-lambda" at bounding box center [306, 44] width 475 height 10
copy h3 "aquanow-admin-lambda"
click at [99, 159] on button "develop" at bounding box center [141, 155] width 130 height 10
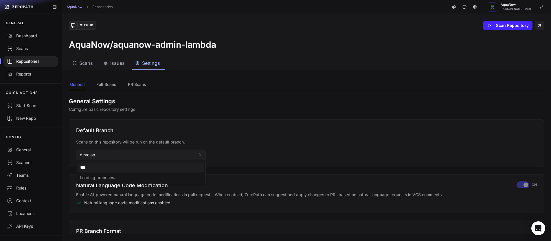
click at [97, 167] on input "***" at bounding box center [141, 168] width 127 height 10
type input "******"
click at [101, 178] on div "Use " master "" at bounding box center [141, 178] width 127 height 9
click at [33, 62] on div "Repositories" at bounding box center [31, 61] width 48 height 6
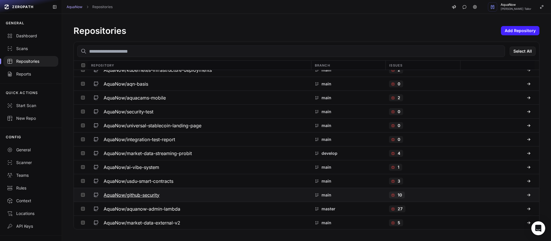
scroll to position [1905, 0]
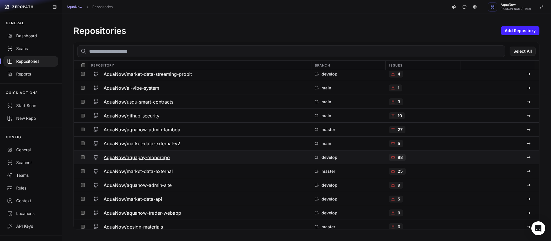
click at [215, 160] on div "AquaNow/aquapay-monorepo" at bounding box center [199, 157] width 216 height 10
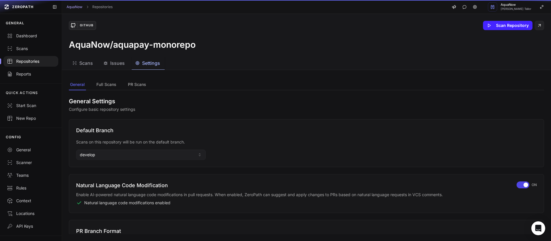
click at [143, 63] on span "Settings" at bounding box center [151, 63] width 18 height 7
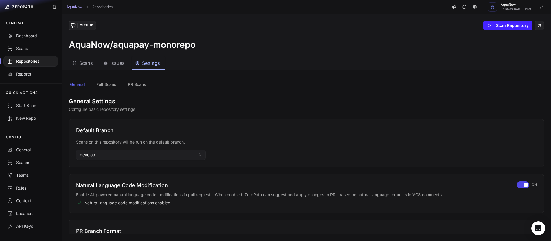
click at [95, 161] on div "Default Branch Scans on this repository will be run on the default branch. deve…" at bounding box center [306, 143] width 475 height 48
click at [99, 159] on button "develop" at bounding box center [141, 155] width 130 height 10
click at [98, 167] on input at bounding box center [141, 168] width 127 height 10
click at [122, 165] on input "***" at bounding box center [141, 168] width 127 height 10
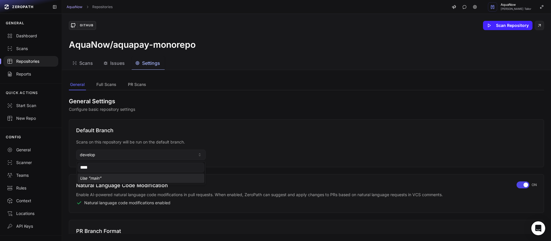
type input "****"
click at [108, 177] on div "Use " main "" at bounding box center [141, 178] width 127 height 9
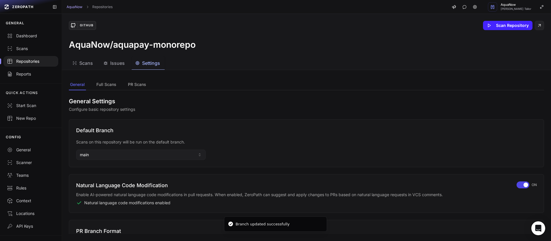
click at [45, 60] on div "Repositories" at bounding box center [31, 61] width 48 height 6
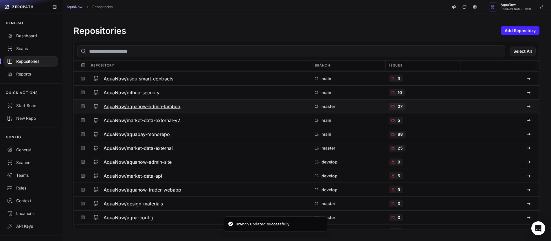
scroll to position [1946, 0]
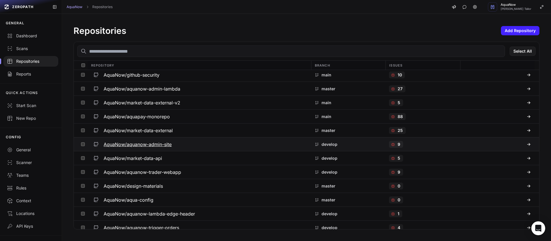
click at [230, 145] on div "AquaNow/aquanow-admin-site" at bounding box center [199, 144] width 216 height 10
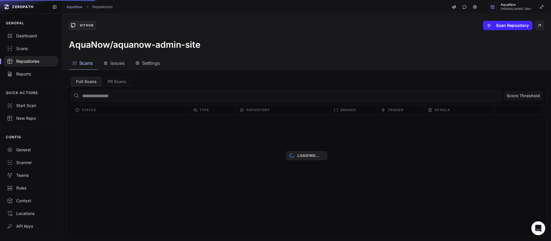
click at [148, 66] on span "Settings" at bounding box center [151, 63] width 18 height 7
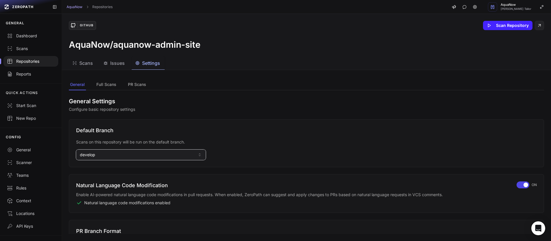
click at [95, 154] on button "develop" at bounding box center [141, 155] width 130 height 10
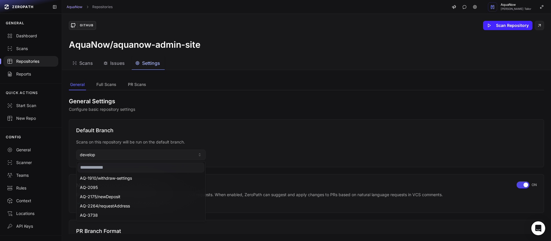
click at [96, 169] on input at bounding box center [141, 168] width 127 height 10
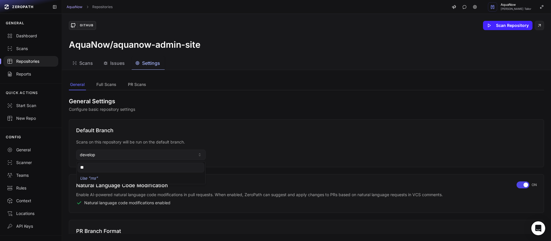
type input "***"
click at [193, 45] on h3 "AquaNow/aquanow-admin-site" at bounding box center [135, 44] width 132 height 10
drag, startPoint x: 200, startPoint y: 45, endPoint x: 115, endPoint y: 47, distance: 85.3
click at [115, 47] on h3 "AquaNow/aquanow-admin-site" at bounding box center [135, 44] width 132 height 10
copy h3 "aquanow-admin-site"
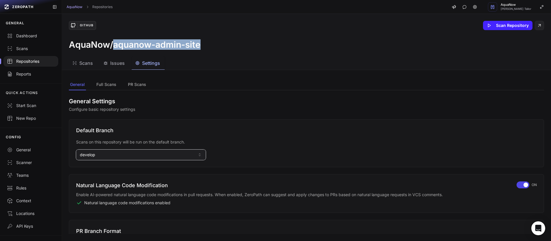
click at [127, 154] on button "develop" at bounding box center [141, 155] width 130 height 10
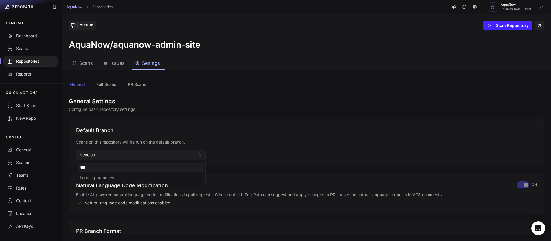
click at [103, 168] on input "***" at bounding box center [141, 168] width 127 height 10
type input "******"
click at [100, 181] on div "Use " master "" at bounding box center [141, 178] width 127 height 9
click at [35, 62] on div "Repositories" at bounding box center [31, 61] width 48 height 6
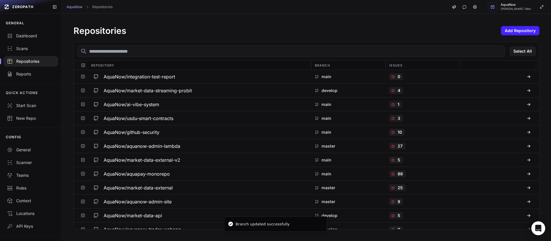
scroll to position [2229, 0]
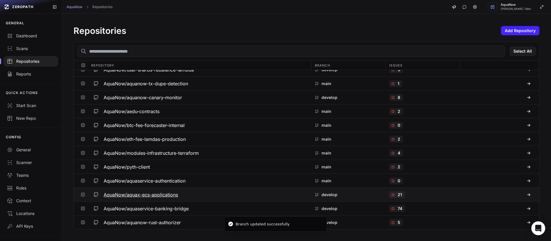
click at [212, 201] on button "AquaNow/aquax-ecs-applications" at bounding box center [198, 195] width 223 height 14
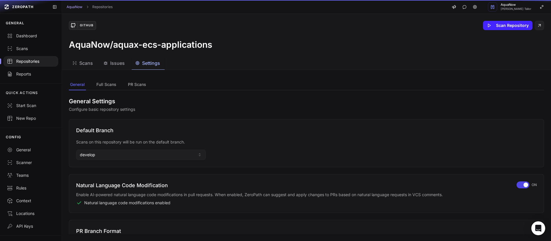
click at [154, 63] on span "Settings" at bounding box center [151, 63] width 18 height 7
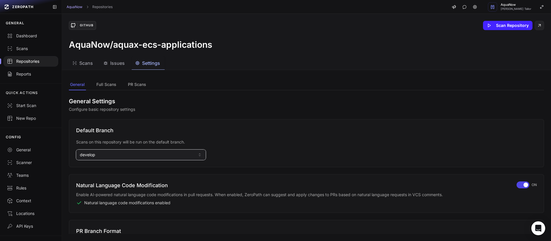
click at [101, 152] on button "develop" at bounding box center [141, 155] width 130 height 10
click at [98, 167] on input at bounding box center [141, 168] width 127 height 10
type input "**"
click at [94, 187] on div "main" at bounding box center [141, 187] width 127 height 9
click at [35, 61] on div "Repositories" at bounding box center [31, 61] width 48 height 6
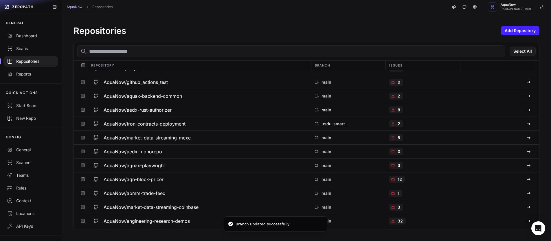
scroll to position [1905, 0]
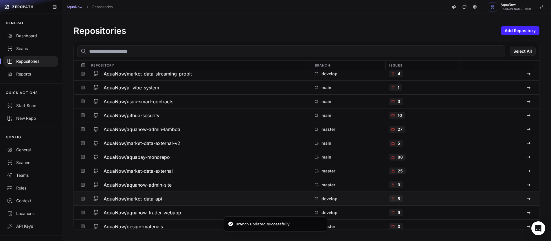
click at [171, 195] on div "AquaNow/market-data-api" at bounding box center [199, 198] width 216 height 10
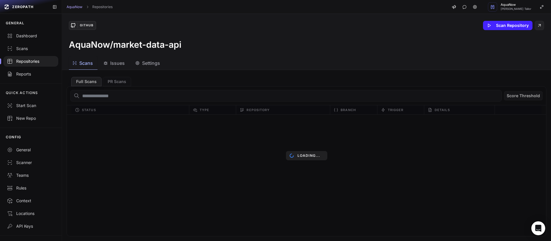
click at [150, 65] on span "Settings" at bounding box center [151, 63] width 18 height 7
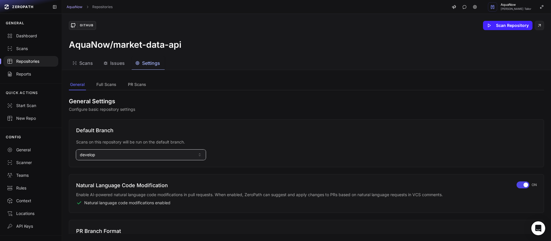
click at [99, 157] on button "develop" at bounding box center [141, 155] width 130 height 10
click at [96, 169] on input at bounding box center [141, 168] width 127 height 10
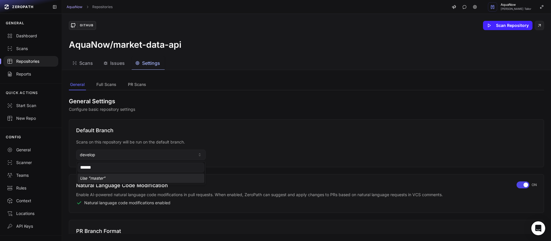
type input "******"
click at [97, 181] on div "Use " master "" at bounding box center [141, 178] width 127 height 9
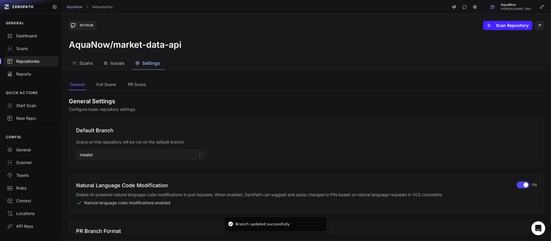
click at [26, 61] on div "Repositories" at bounding box center [31, 61] width 48 height 6
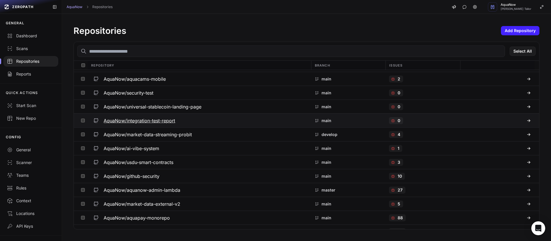
scroll to position [1925, 0]
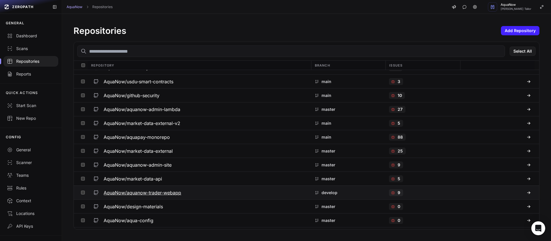
click at [207, 191] on div "AquaNow/aquanow-trader-webapp" at bounding box center [199, 192] width 216 height 10
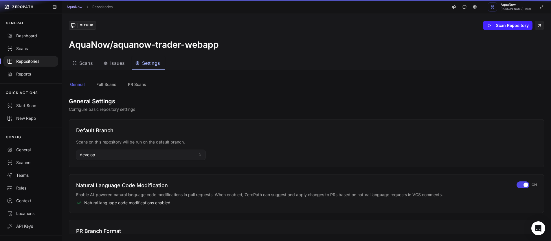
click at [150, 64] on span "Settings" at bounding box center [151, 63] width 18 height 7
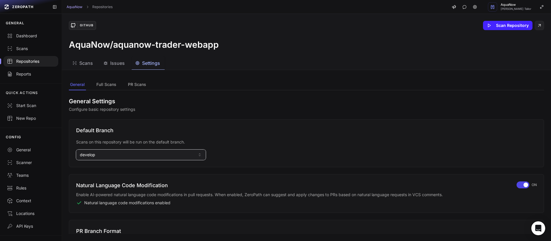
click at [99, 159] on button "develop" at bounding box center [141, 155] width 130 height 10
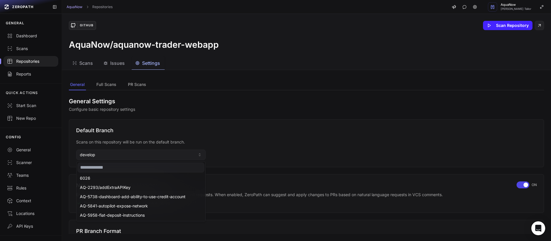
click at [98, 166] on input at bounding box center [141, 168] width 127 height 10
type input "***"
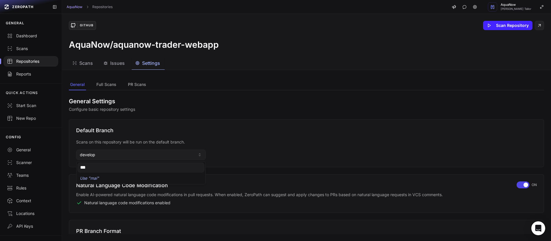
click at [226, 47] on div "AquaNow/aquanow-trader-webapp" at bounding box center [306, 44] width 475 height 10
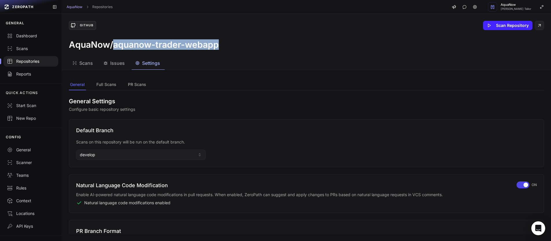
drag, startPoint x: 204, startPoint y: 45, endPoint x: 115, endPoint y: 46, distance: 89.4
click at [115, 46] on div "AquaNow/aquanow-trader-webapp" at bounding box center [306, 44] width 475 height 10
copy h3 "aquanow-trader-webapp"
click at [106, 152] on button "develop" at bounding box center [141, 155] width 130 height 10
click at [95, 166] on input "***" at bounding box center [141, 168] width 127 height 10
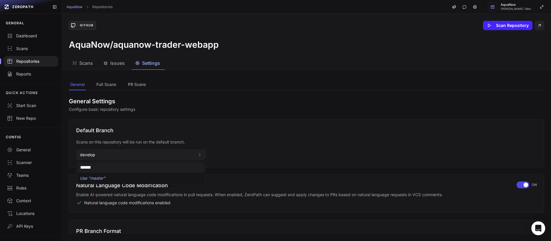
type input "******"
click at [91, 177] on div "Use " master "" at bounding box center [141, 178] width 127 height 9
click at [36, 62] on div "Repositories" at bounding box center [31, 61] width 48 height 6
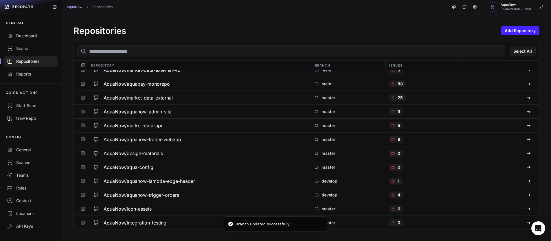
scroll to position [2016, 0]
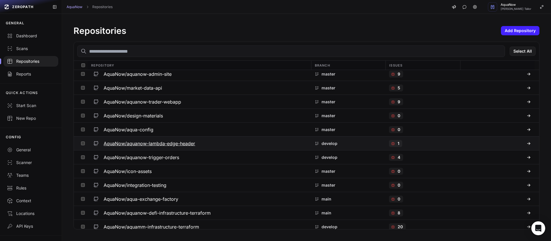
click at [190, 143] on h3 "AquaNow/aquanow-lambda-edge-header" at bounding box center [149, 143] width 91 height 7
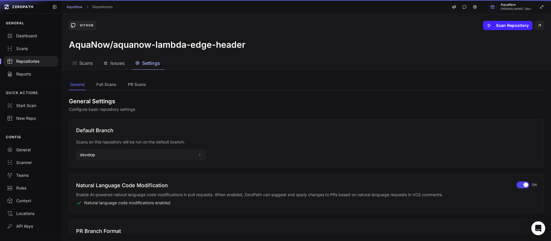
click at [150, 66] on span "Settings" at bounding box center [151, 63] width 18 height 7
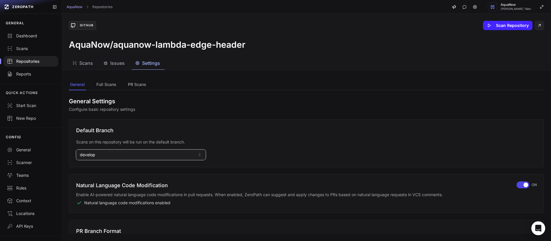
click at [92, 156] on span "develop" at bounding box center [87, 155] width 15 height 6
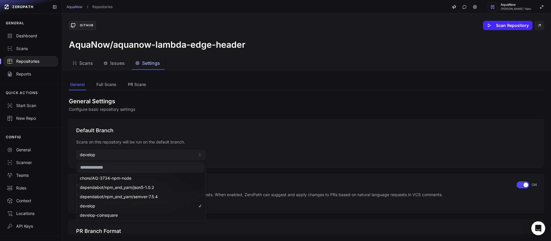
click at [100, 167] on input at bounding box center [141, 168] width 127 height 10
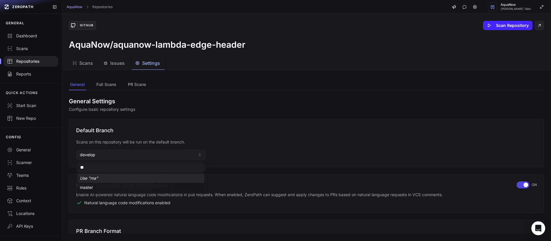
type input "**"
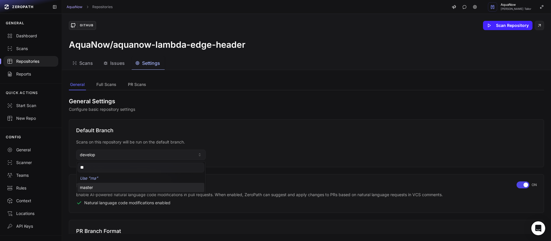
click at [97, 186] on div "master" at bounding box center [141, 187] width 127 height 9
click at [35, 63] on div "Repositories" at bounding box center [31, 61] width 48 height 6
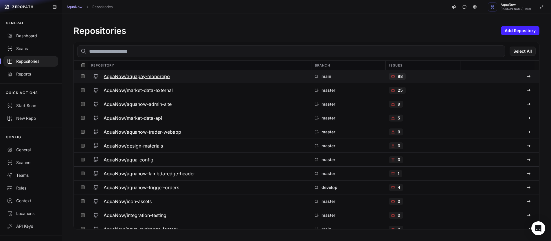
scroll to position [2015, 0]
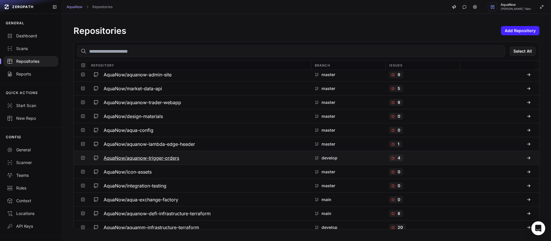
click at [224, 158] on div "AquaNow/aquanow-trigger-orders" at bounding box center [199, 158] width 216 height 10
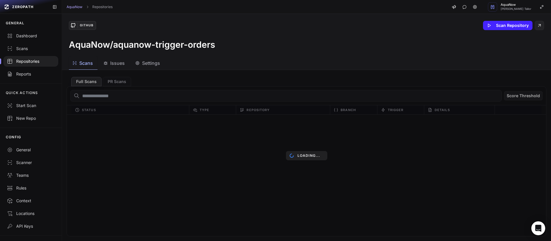
click at [152, 63] on span "Settings" at bounding box center [151, 63] width 18 height 7
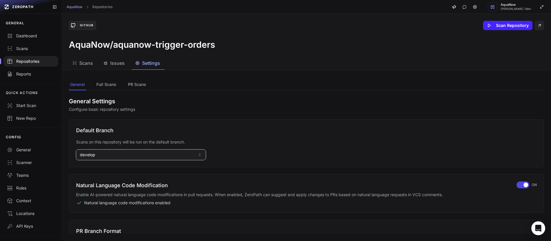
click at [98, 156] on button "develop" at bounding box center [141, 155] width 130 height 10
click at [97, 167] on input at bounding box center [141, 168] width 127 height 10
click at [198, 40] on h3 "AquaNow/aquanow-trigger-orders" at bounding box center [142, 44] width 146 height 10
type input "******"
drag, startPoint x: 211, startPoint y: 45, endPoint x: 115, endPoint y: 46, distance: 96.3
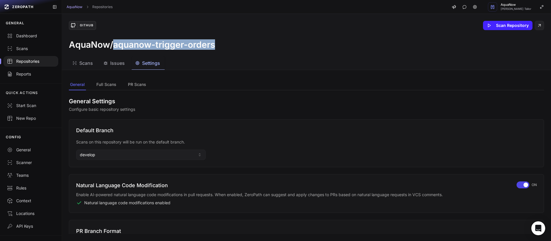
click at [115, 46] on h3 "AquaNow/aquanow-trigger-orders" at bounding box center [142, 44] width 146 height 10
click at [108, 155] on button "develop" at bounding box center [141, 155] width 130 height 10
click at [98, 168] on input "******" at bounding box center [141, 168] width 127 height 10
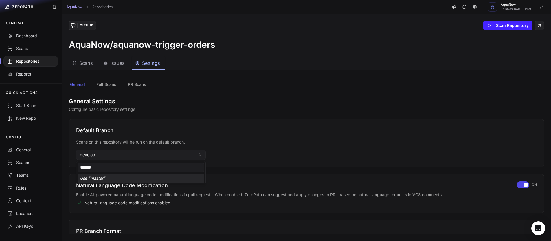
click at [99, 180] on div "Use " master "" at bounding box center [141, 178] width 127 height 9
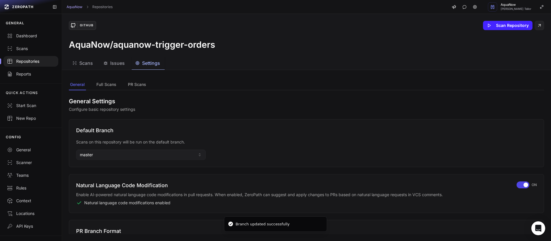
click at [29, 62] on div "Repositories" at bounding box center [31, 61] width 48 height 6
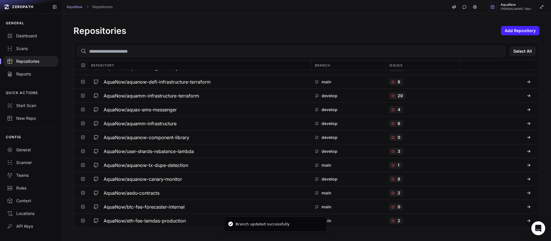
scroll to position [2157, 0]
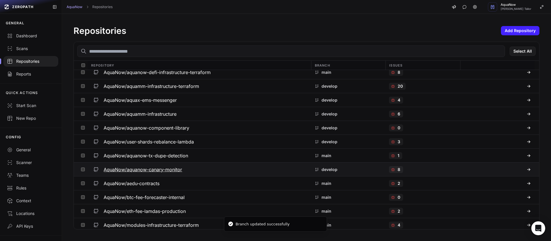
click at [200, 165] on div "AquaNow/aquanow-canary-monitor" at bounding box center [199, 169] width 216 height 10
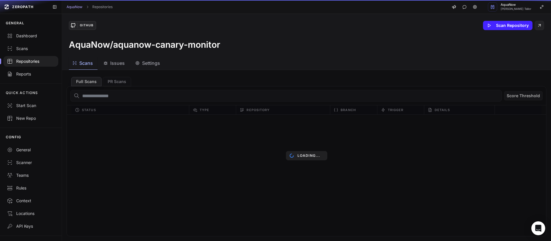
click at [150, 67] on button "Settings" at bounding box center [148, 63] width 33 height 13
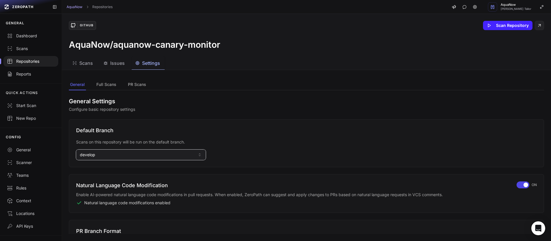
click at [98, 155] on button "develop" at bounding box center [141, 155] width 130 height 10
click at [98, 167] on input at bounding box center [141, 168] width 127 height 10
type input "******"
click at [202, 43] on h3 "AquaNow/aquanow-canary-monitor" at bounding box center [144, 44] width 151 height 10
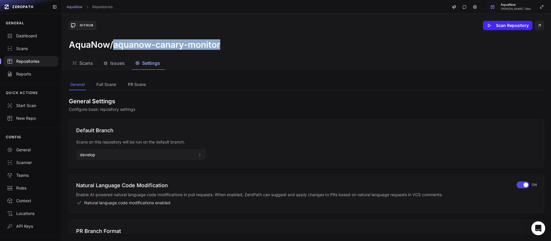
drag, startPoint x: 226, startPoint y: 44, endPoint x: 115, endPoint y: 48, distance: 111.4
click at [115, 48] on div "AquaNow/aquanow-canary-monitor" at bounding box center [306, 44] width 475 height 10
click at [99, 153] on button "develop" at bounding box center [141, 155] width 130 height 10
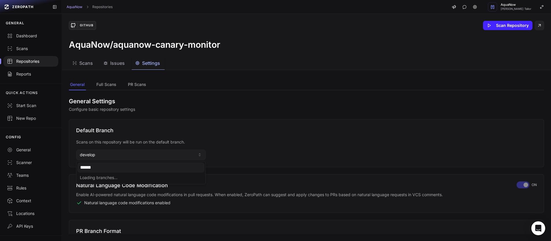
click at [98, 168] on input "******" at bounding box center [141, 168] width 127 height 10
click at [95, 180] on div "Use " master "" at bounding box center [141, 178] width 127 height 9
click at [31, 62] on div "Repositories" at bounding box center [31, 61] width 48 height 6
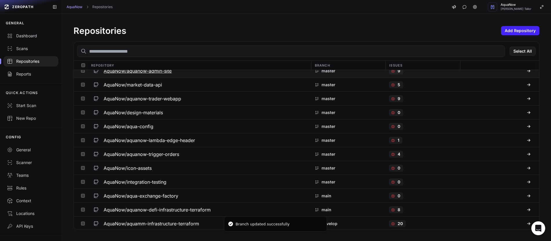
scroll to position [2056, 0]
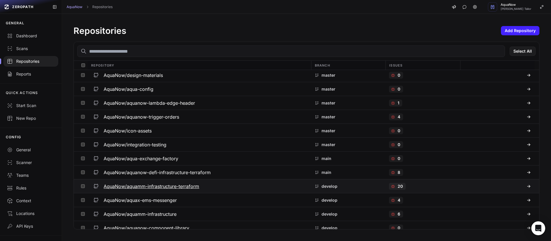
click at [218, 184] on div "AquaNow/aquamm-infrastructure-terraform" at bounding box center [199, 186] width 216 height 10
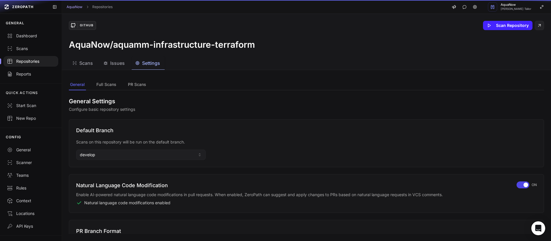
click at [153, 66] on span "Settings" at bounding box center [151, 63] width 18 height 7
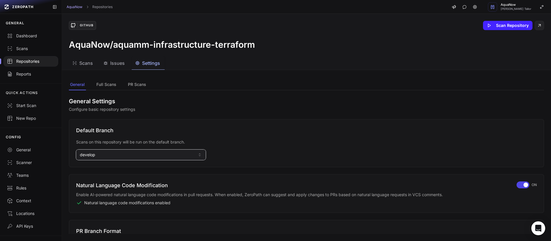
click at [100, 153] on button "develop" at bounding box center [141, 155] width 130 height 10
click at [95, 168] on input at bounding box center [141, 168] width 127 height 10
type input "*"
click at [95, 193] on div "master" at bounding box center [141, 196] width 127 height 9
click at [38, 62] on div "Repositories" at bounding box center [31, 61] width 48 height 6
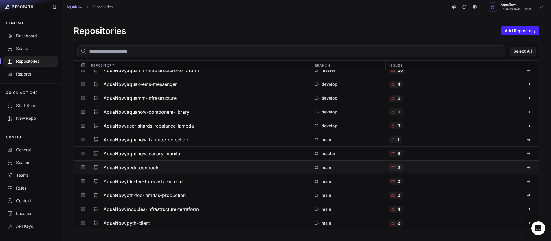
scroll to position [2121, 0]
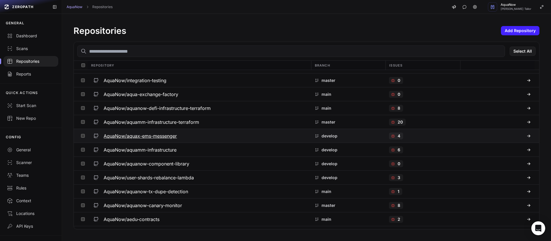
click at [227, 138] on div "AquaNow/aquax-ems-messenger" at bounding box center [199, 136] width 216 height 10
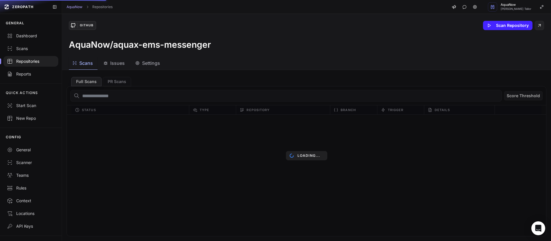
click at [154, 64] on span "Settings" at bounding box center [151, 63] width 18 height 7
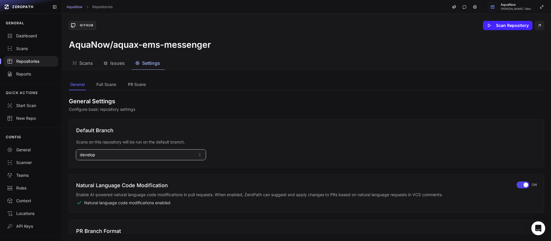
click at [88, 155] on span "develop" at bounding box center [87, 155] width 15 height 6
click at [102, 167] on input at bounding box center [141, 168] width 127 height 10
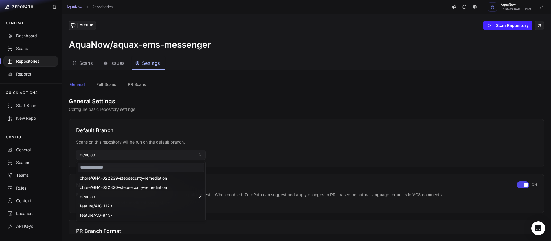
click at [102, 167] on input at bounding box center [141, 168] width 127 height 10
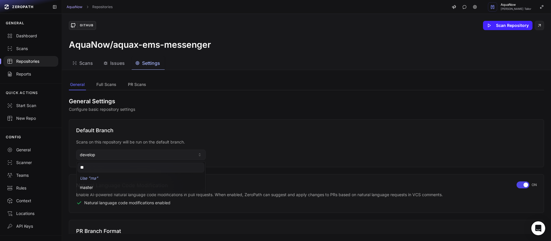
type input "**"
click at [86, 189] on span "master" at bounding box center [86, 188] width 13 height 6
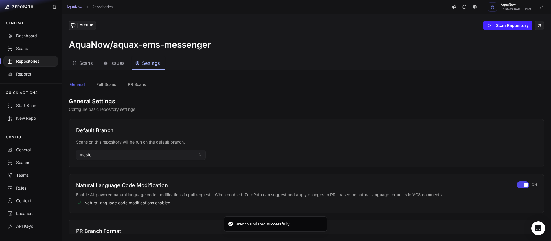
click at [29, 63] on div "Repositories" at bounding box center [31, 61] width 48 height 6
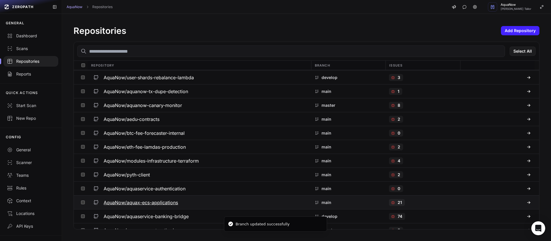
scroll to position [2220, 0]
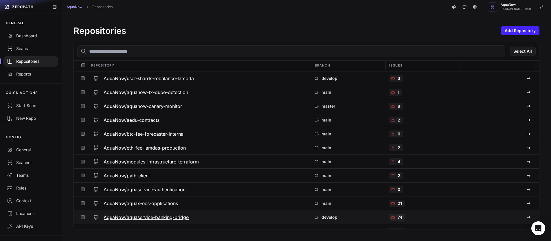
click at [196, 212] on div "AquaNow/aquaservice-banking-bridge" at bounding box center [199, 217] width 216 height 10
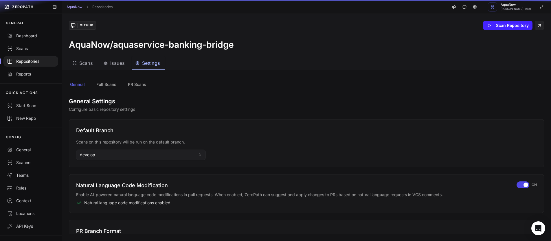
click at [151, 66] on span "Settings" at bounding box center [151, 63] width 18 height 7
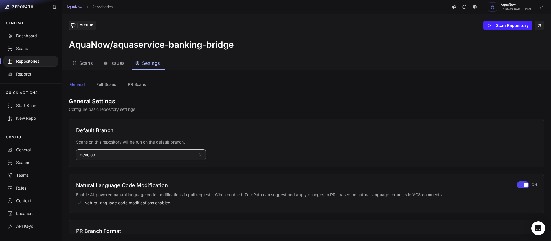
click at [113, 157] on button "develop" at bounding box center [141, 155] width 130 height 10
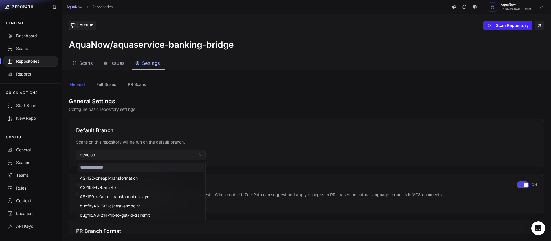
click at [104, 167] on input at bounding box center [141, 168] width 127 height 10
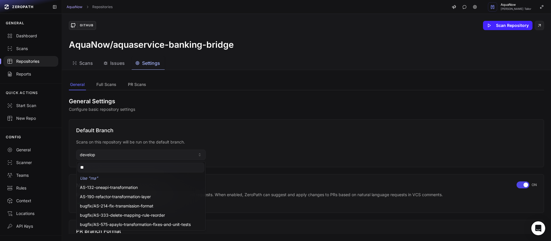
click at [101, 169] on input "**" at bounding box center [141, 168] width 127 height 10
type input "***"
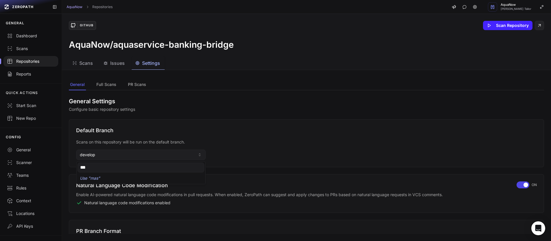
click at [116, 45] on h3 "AquaNow/aquaservice-banking-bridge" at bounding box center [151, 44] width 165 height 10
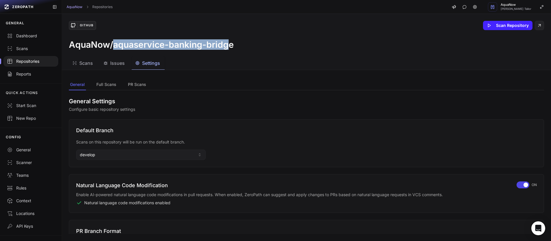
drag, startPoint x: 115, startPoint y: 45, endPoint x: 228, endPoint y: 47, distance: 113.4
click at [228, 47] on h3 "AquaNow/aquaservice-banking-bridge" at bounding box center [151, 44] width 165 height 10
click at [115, 154] on button "develop" at bounding box center [141, 155] width 130 height 10
click at [97, 167] on input "***" at bounding box center [141, 168] width 127 height 10
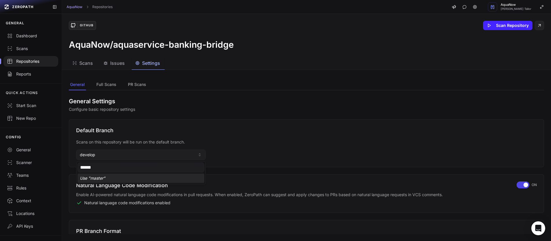
type input "******"
click at [99, 180] on div "Use " master "" at bounding box center [141, 178] width 127 height 9
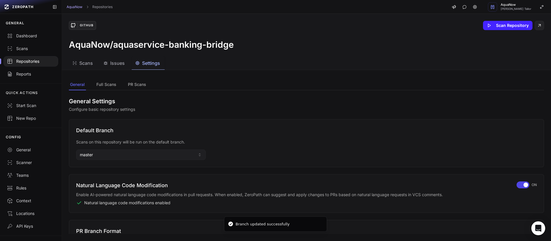
click at [29, 60] on div "Repositories" at bounding box center [31, 61] width 48 height 6
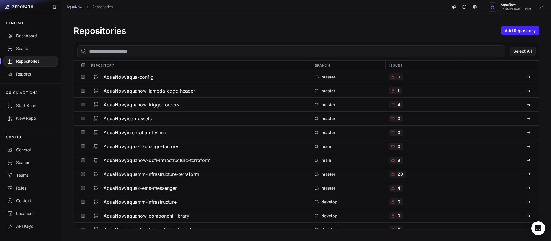
scroll to position [2070, 0]
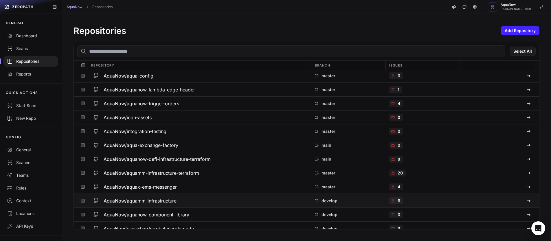
click at [205, 197] on div "AquaNow/aquamm-infrastructure" at bounding box center [199, 200] width 216 height 10
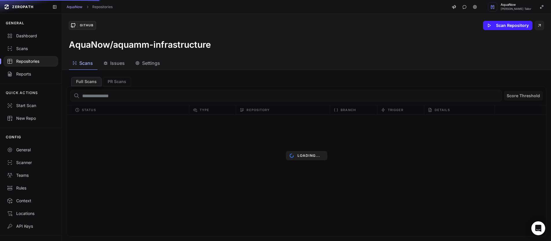
click at [155, 65] on span "Settings" at bounding box center [151, 63] width 18 height 7
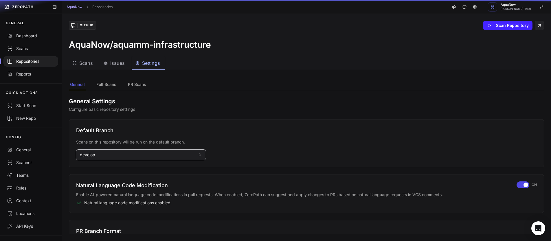
click at [102, 155] on button "develop" at bounding box center [141, 155] width 130 height 10
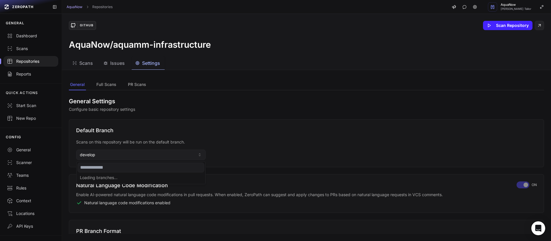
click at [99, 169] on input at bounding box center [141, 168] width 127 height 10
click at [90, 185] on div "main" at bounding box center [141, 187] width 127 height 9
click at [36, 63] on div "Repositories" at bounding box center [31, 61] width 48 height 6
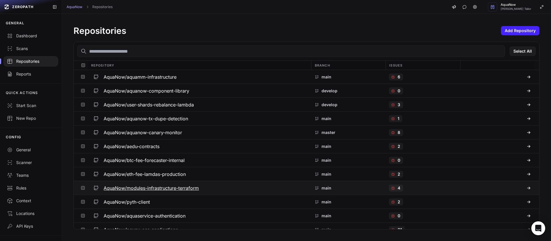
scroll to position [2138, 0]
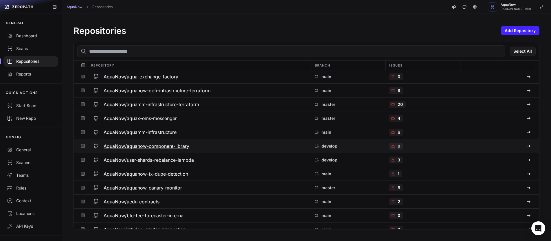
click at [223, 148] on div "AquaNow/aquanow-component-library" at bounding box center [199, 146] width 216 height 10
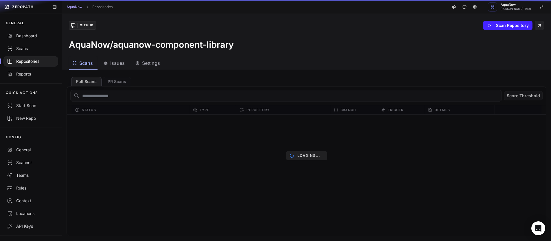
click at [154, 69] on button "Settings" at bounding box center [148, 63] width 33 height 13
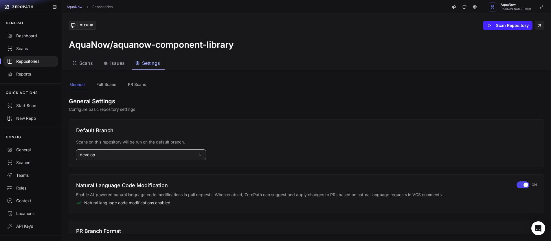
click at [103, 158] on button "develop" at bounding box center [141, 155] width 130 height 10
click at [100, 166] on input at bounding box center [141, 168] width 127 height 10
type input "**"
click at [96, 183] on div "main" at bounding box center [141, 187] width 127 height 9
click at [35, 63] on div "Repositories" at bounding box center [31, 61] width 48 height 6
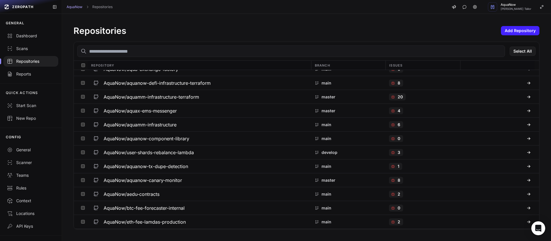
scroll to position [2170, 0]
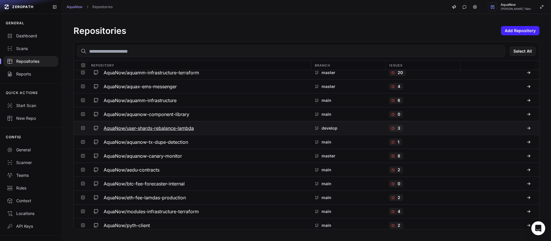
click at [204, 132] on div "AquaNow/user-shards-rebalance-lambda" at bounding box center [199, 128] width 216 height 10
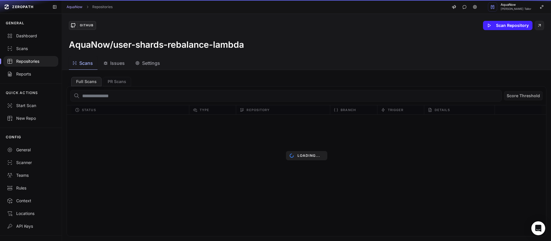
click at [150, 65] on span "Settings" at bounding box center [151, 63] width 18 height 7
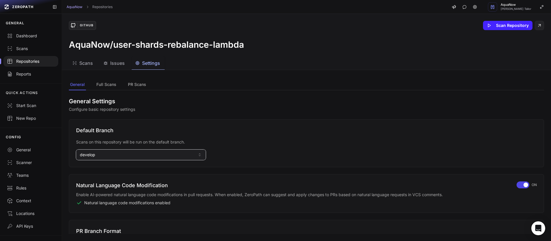
click at [84, 158] on button "develop" at bounding box center [141, 155] width 130 height 10
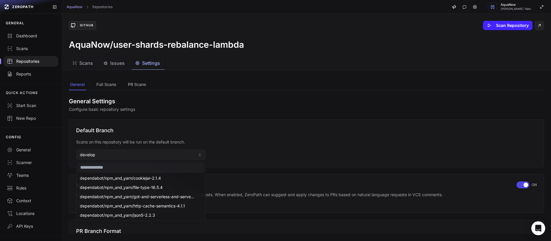
click at [90, 168] on input at bounding box center [141, 168] width 127 height 10
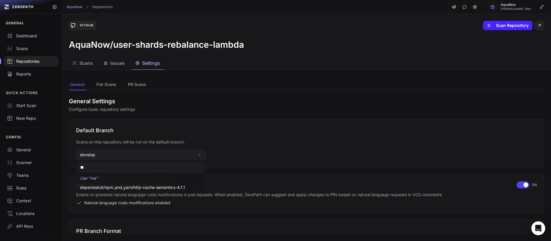
click at [115, 46] on h3 "AquaNow/user-shards-rebalance-lambda" at bounding box center [156, 44] width 175 height 10
type input "**"
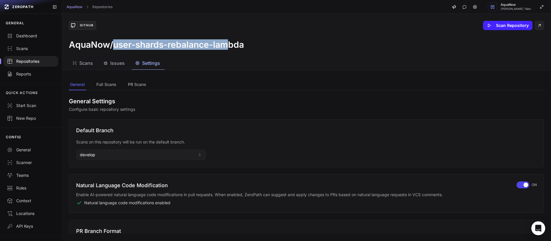
drag, startPoint x: 114, startPoint y: 45, endPoint x: 228, endPoint y: 43, distance: 114.5
click at [228, 43] on h3 "AquaNow/user-shards-rebalance-lambda" at bounding box center [156, 44] width 175 height 10
click at [43, 60] on div "Repositories" at bounding box center [31, 61] width 48 height 6
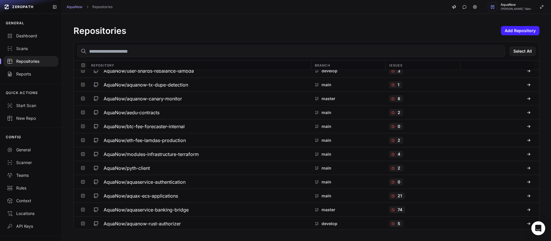
scroll to position [2229, 0]
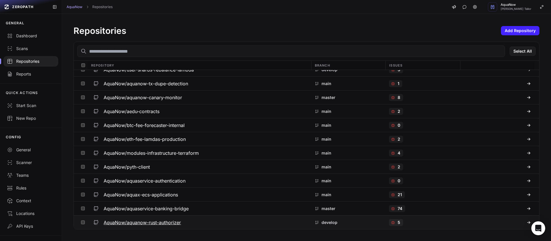
click at [190, 218] on div "AquaNow/aquanow-rust-authorizer" at bounding box center [199, 222] width 216 height 10
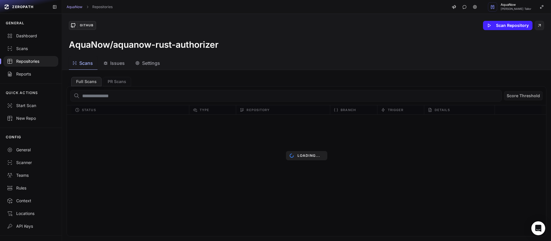
click at [155, 64] on span "Settings" at bounding box center [151, 63] width 18 height 7
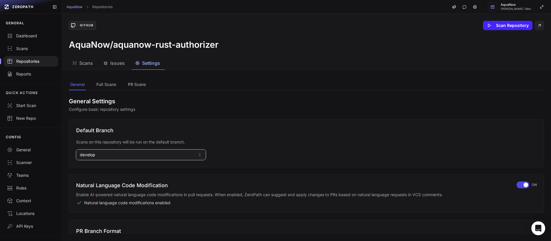
click at [95, 152] on button "develop" at bounding box center [141, 155] width 130 height 10
click at [92, 170] on input at bounding box center [141, 168] width 127 height 10
click at [86, 196] on span "main" at bounding box center [84, 197] width 9 height 6
click at [29, 62] on div "Repositories" at bounding box center [31, 61] width 48 height 6
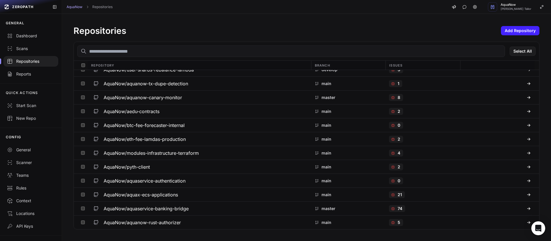
scroll to position [2229, 0]
click at [31, 34] on div "Dashboard" at bounding box center [31, 36] width 48 height 6
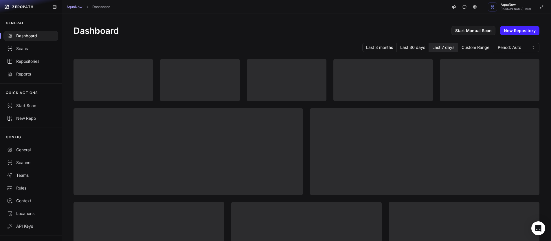
click at [260, 11] on div "AquaNow Dashboard AquaNow Dhaval Hemantkumar Tailor" at bounding box center [306, 7] width 489 height 14
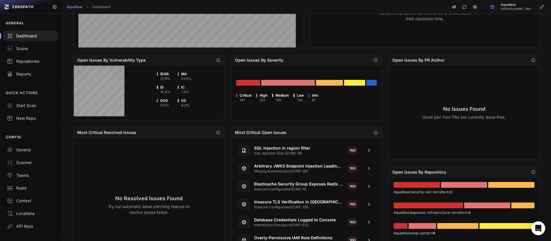
scroll to position [176, 0]
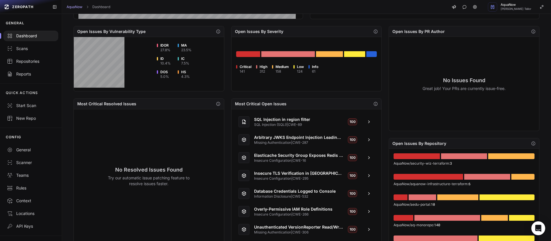
click at [267, 104] on h2 "Most Critical Open Issues" at bounding box center [260, 104] width 51 height 6
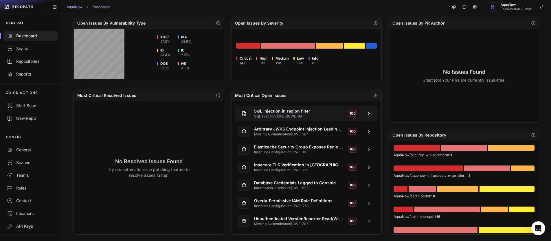
scroll to position [190, 0]
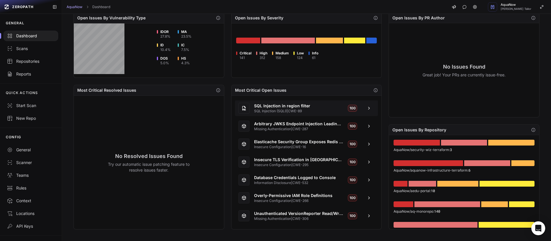
click at [324, 111] on span "SQL Injection (SQLI) | CWE-89" at bounding box center [298, 111] width 89 height 5
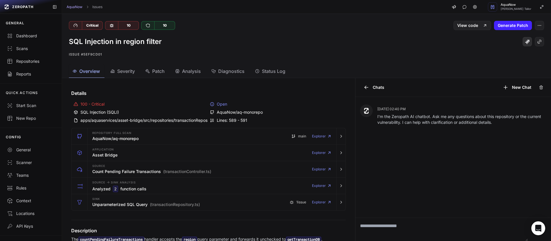
click at [525, 43] on icon at bounding box center [527, 42] width 5 height 5
click at [215, 104] on div "Open" at bounding box center [277, 104] width 134 height 6
click at [30, 49] on div "Scans" at bounding box center [31, 49] width 48 height 6
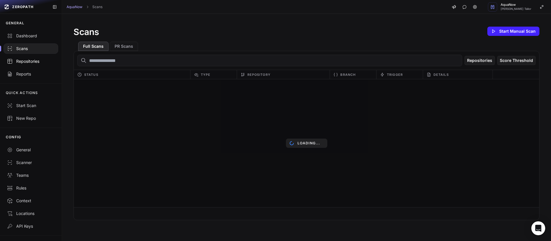
click at [29, 65] on link "Repositories" at bounding box center [31, 61] width 62 height 13
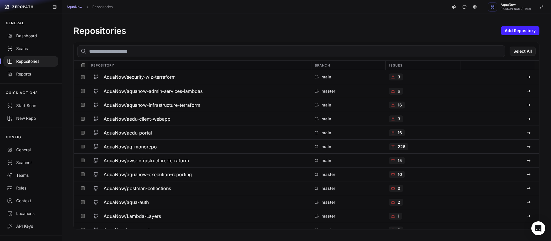
click at [133, 52] on input "text" at bounding box center [290, 51] width 427 height 12
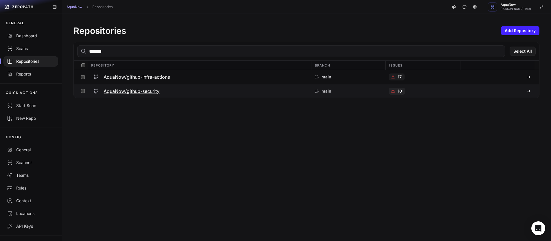
type input "*******"
click at [372, 91] on div "main" at bounding box center [348, 91] width 74 height 14
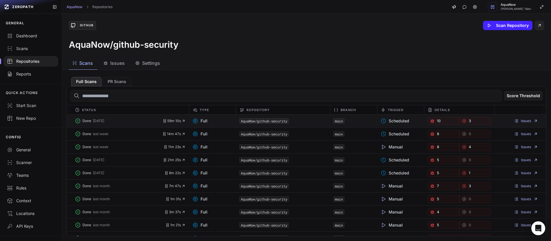
click at [307, 120] on div "AquaNow/github-security" at bounding box center [283, 121] width 94 height 8
click at [514, 120] on link "Issues" at bounding box center [526, 121] width 24 height 5
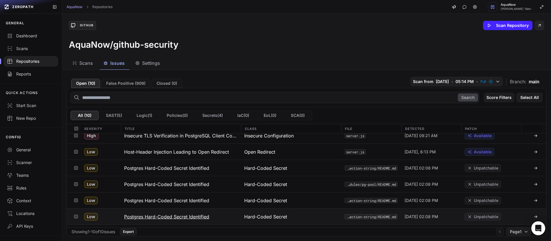
scroll to position [20, 0]
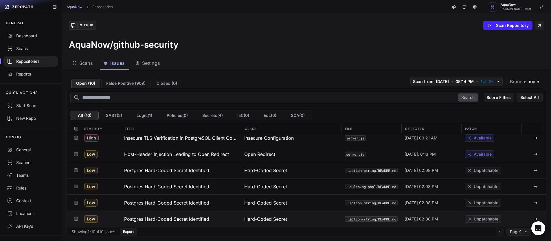
click at [231, 171] on button "Postgres Hard-Coded Secret Identified" at bounding box center [181, 170] width 120 height 16
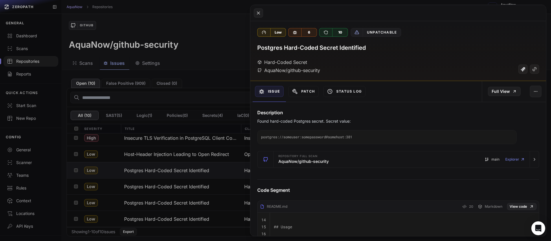
click at [200, 62] on button at bounding box center [275, 120] width 551 height 241
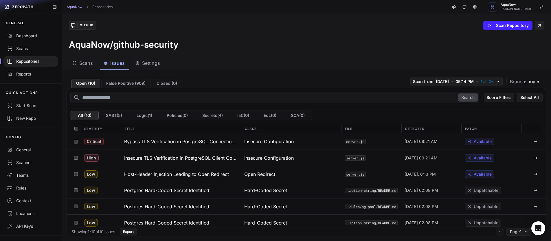
click at [28, 60] on div "Repositories" at bounding box center [31, 61] width 48 height 6
